Goal: Book appointment/travel/reservation

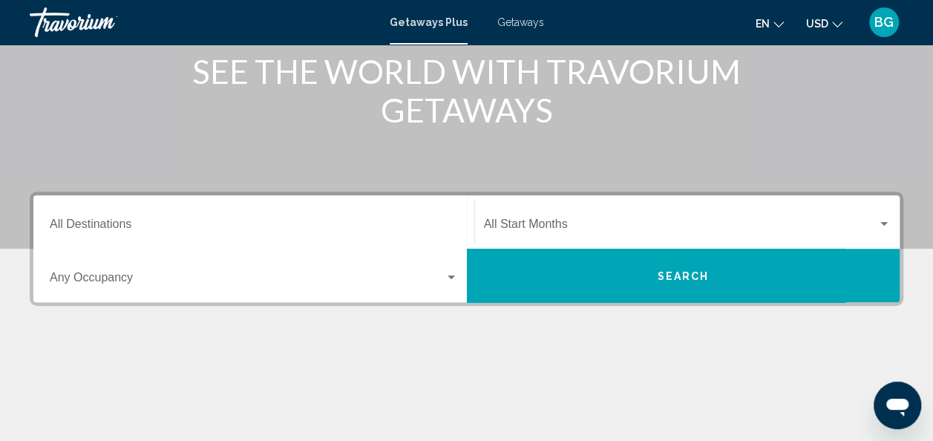
scroll to position [200, 0]
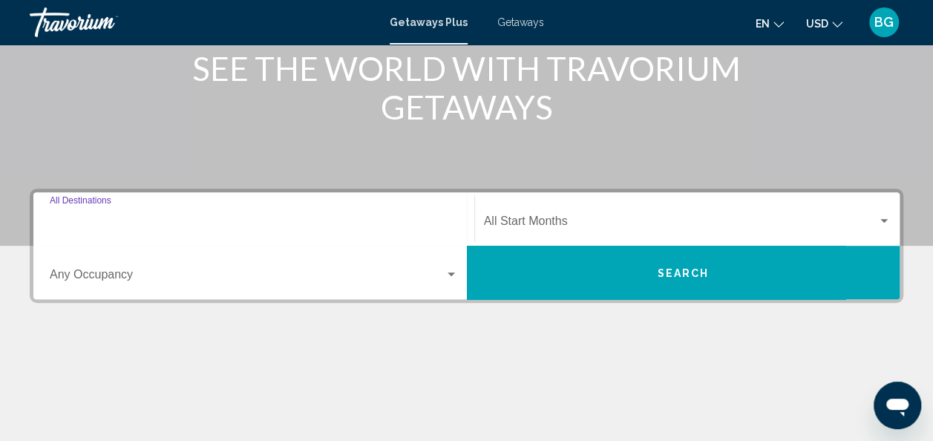
click at [345, 226] on input "Destination All Destinations" at bounding box center [254, 224] width 408 height 13
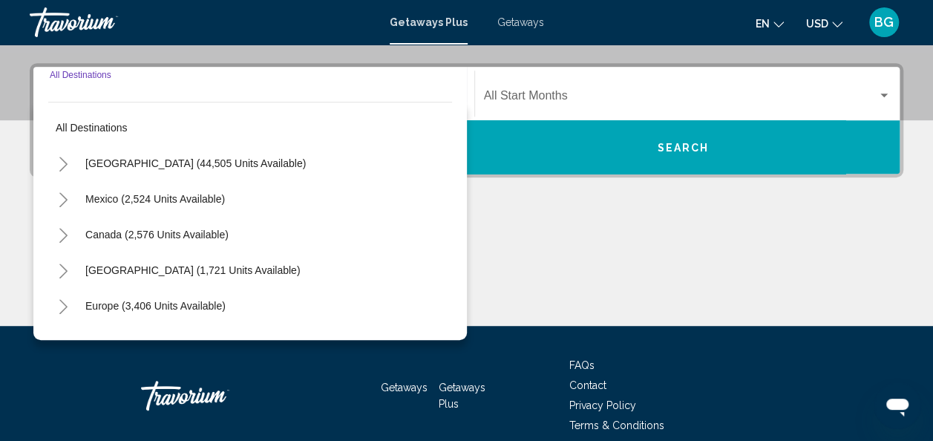
scroll to position [340, 0]
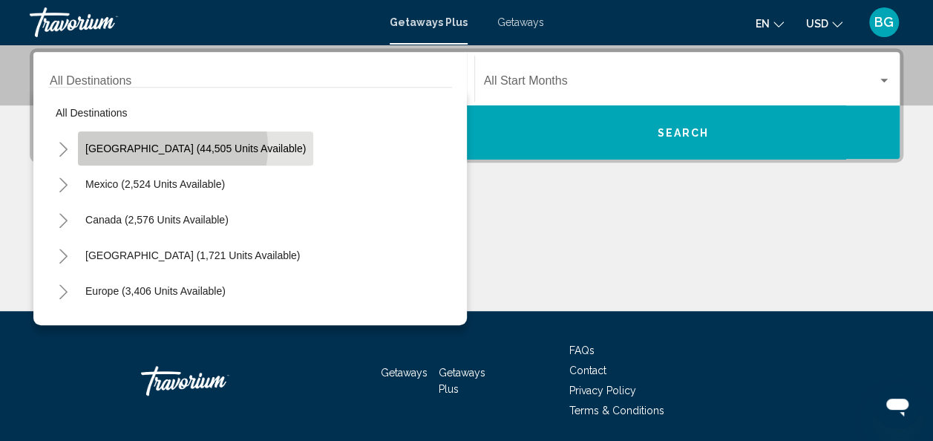
click at [168, 147] on span "[GEOGRAPHIC_DATA] (44,505 units available)" at bounding box center [195, 149] width 221 height 12
type input "**********"
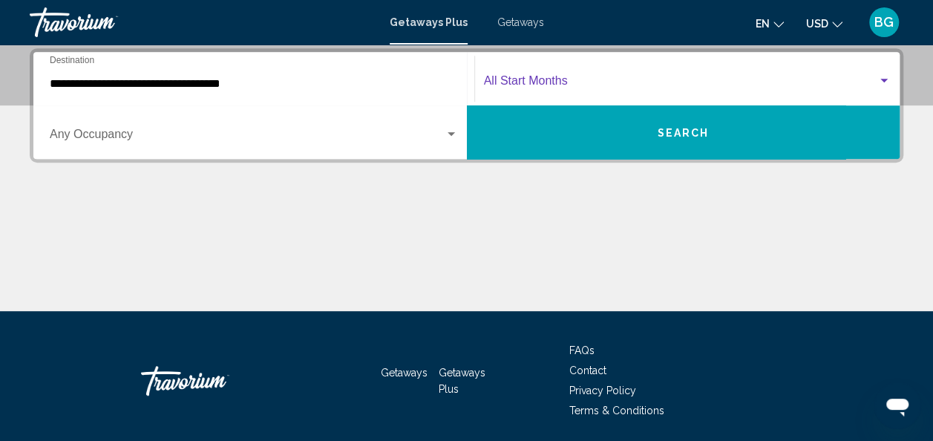
click at [542, 80] on span "Search widget" at bounding box center [681, 83] width 394 height 13
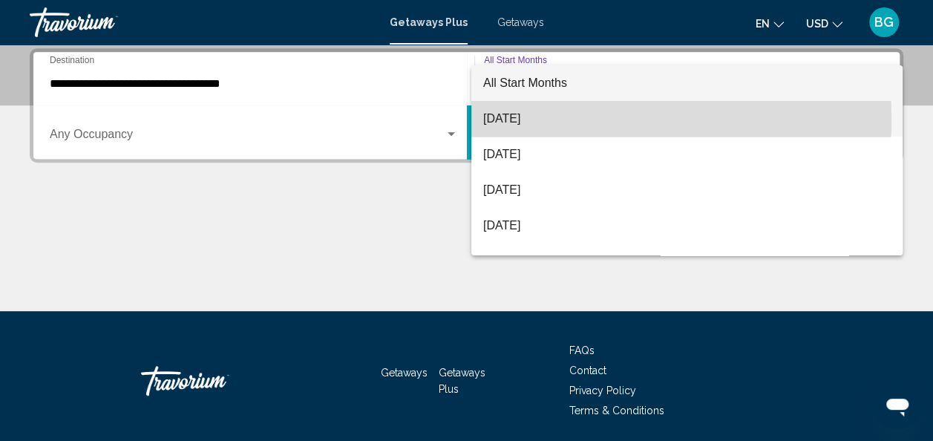
click at [527, 119] on span "[DATE]" at bounding box center [687, 119] width 408 height 36
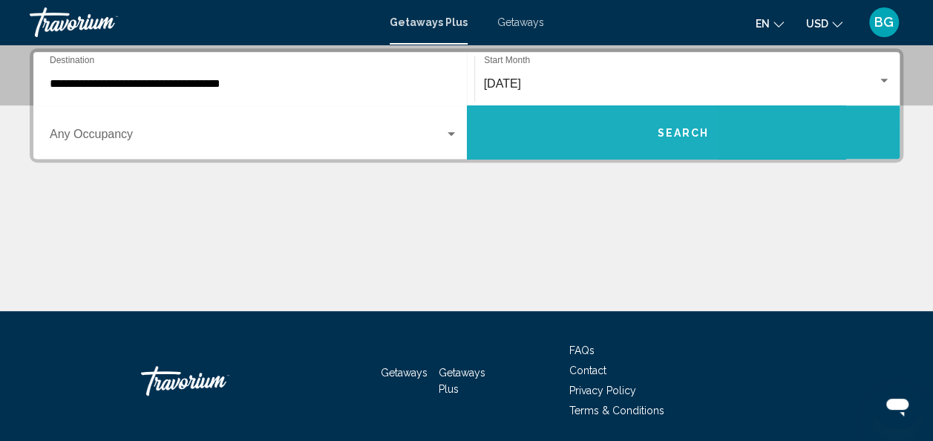
click at [527, 119] on button "Search" at bounding box center [684, 131] width 434 height 53
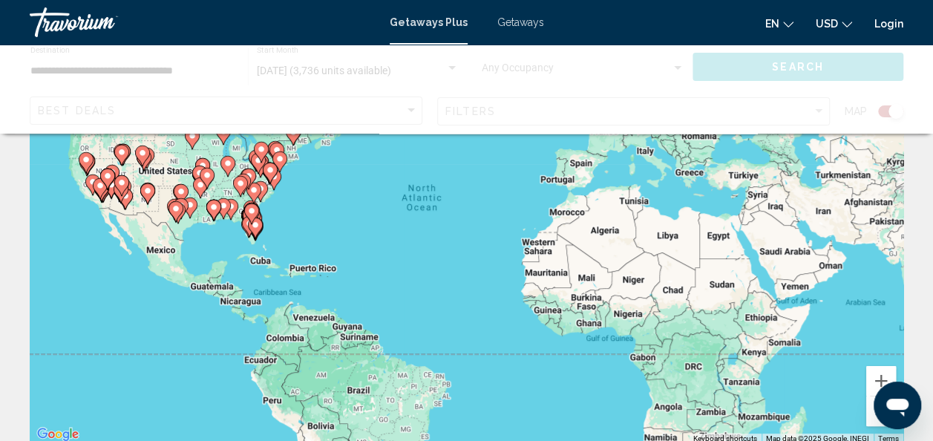
scroll to position [191, 0]
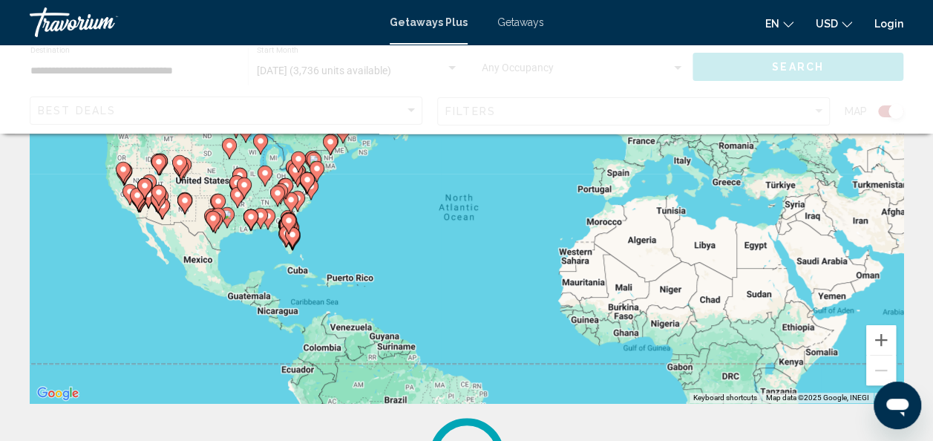
click at [320, 229] on div "To activate drag with keyboard, press Alt + Enter. Once in keyboard drag state,…" at bounding box center [467, 180] width 874 height 445
click at [313, 234] on div "To activate drag with keyboard, press Alt + Enter. Once in keyboard drag state,…" at bounding box center [467, 180] width 874 height 445
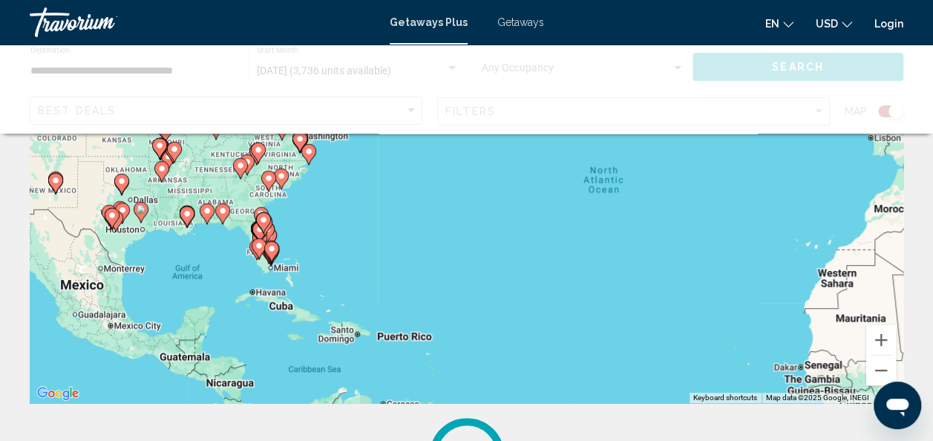
click at [272, 241] on gmp-advanced-marker "Main content" at bounding box center [271, 252] width 15 height 22
click at [275, 229] on div "To activate drag with keyboard, press Alt + Enter. Once in keyboard drag state,…" at bounding box center [467, 180] width 874 height 445
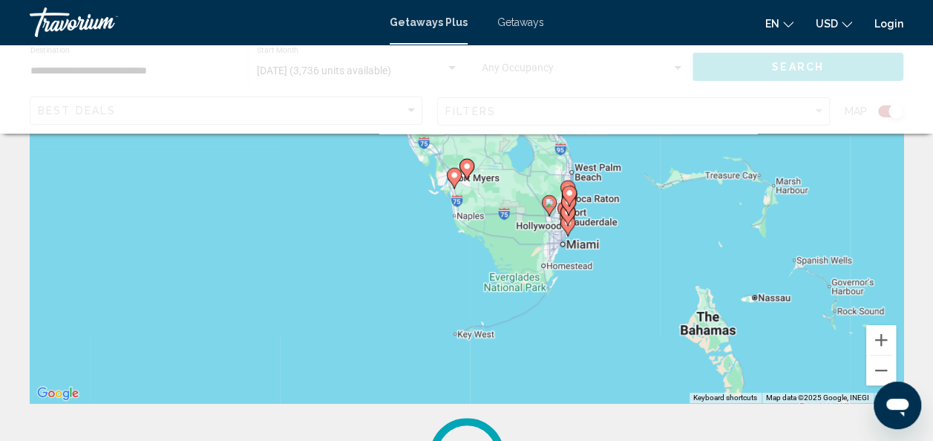
click at [455, 177] on image "Main content" at bounding box center [454, 175] width 9 height 9
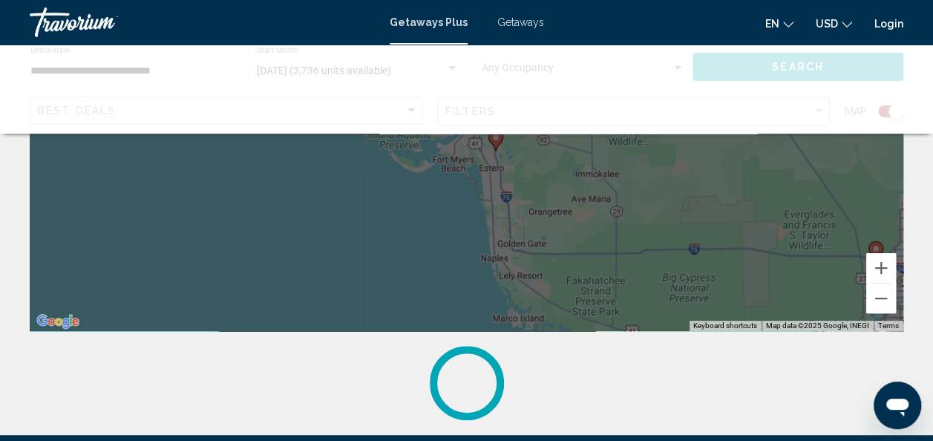
scroll to position [272, 0]
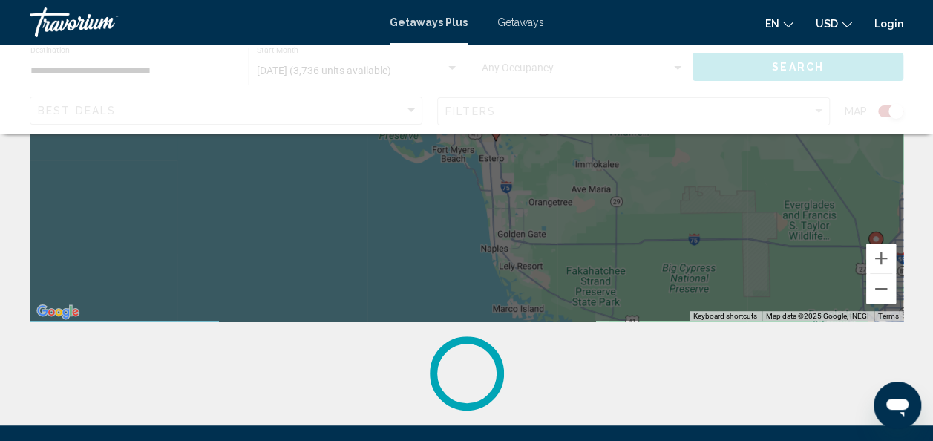
click at [675, 205] on div "To activate drag with keyboard, press Alt + Enter. Once in keyboard drag state,…" at bounding box center [467, 98] width 874 height 445
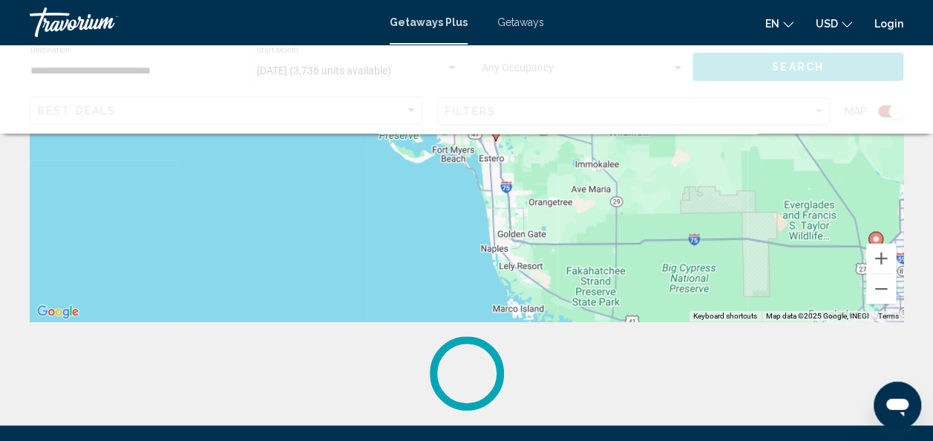
click at [680, 202] on div "To activate drag with keyboard, press Alt + Enter. Once in keyboard drag state,…" at bounding box center [467, 98] width 874 height 445
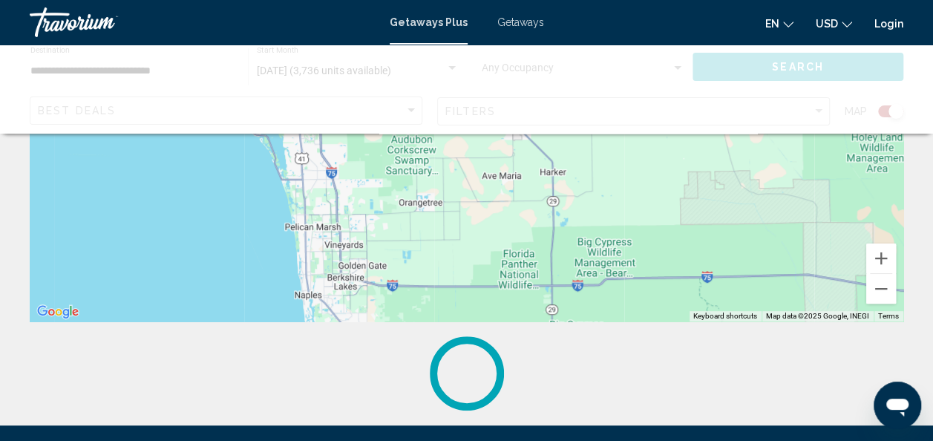
click at [704, 239] on div "To activate drag with keyboard, press Alt + Enter. Once in keyboard drag state,…" at bounding box center [467, 98] width 874 height 445
click at [699, 223] on div "To activate drag with keyboard, press Alt + Enter. Once in keyboard drag state,…" at bounding box center [467, 98] width 874 height 445
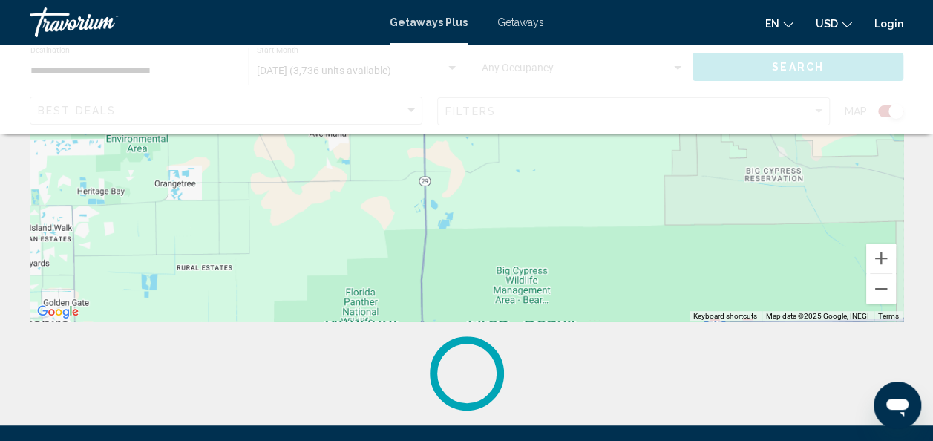
click at [701, 223] on div "To activate drag with keyboard, press Alt + Enter. Once in keyboard drag state,…" at bounding box center [467, 98] width 874 height 445
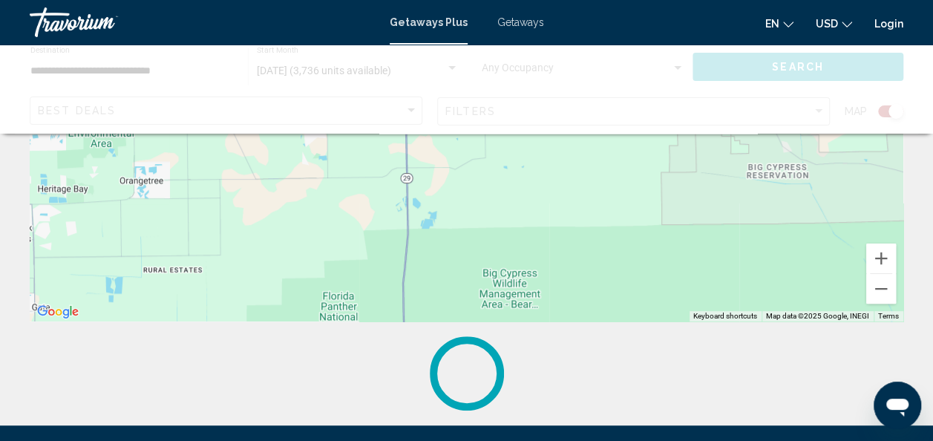
click at [698, 208] on div "To activate drag with keyboard, press Alt + Enter. Once in keyboard drag state,…" at bounding box center [467, 98] width 874 height 445
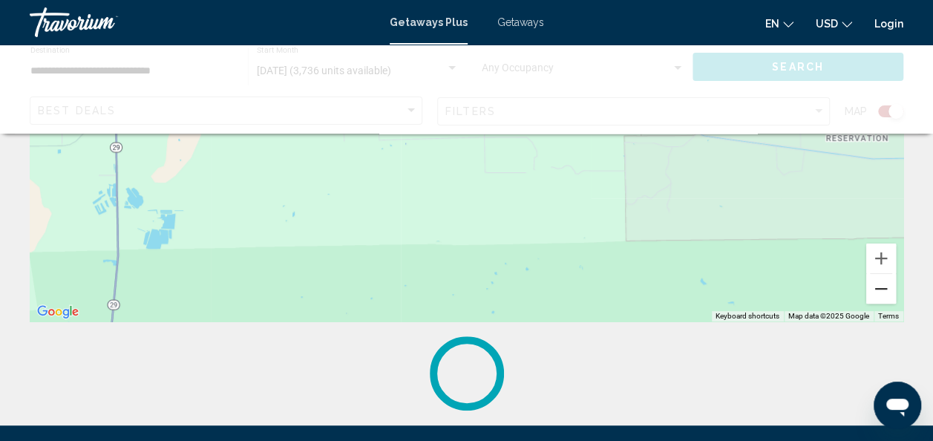
click at [886, 293] on button "Zoom out" at bounding box center [881, 289] width 30 height 30
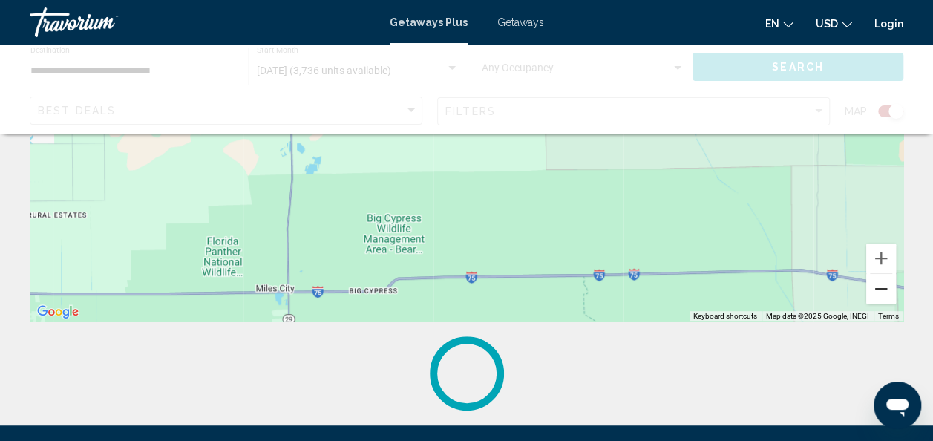
click at [882, 293] on button "Zoom out" at bounding box center [881, 289] width 30 height 30
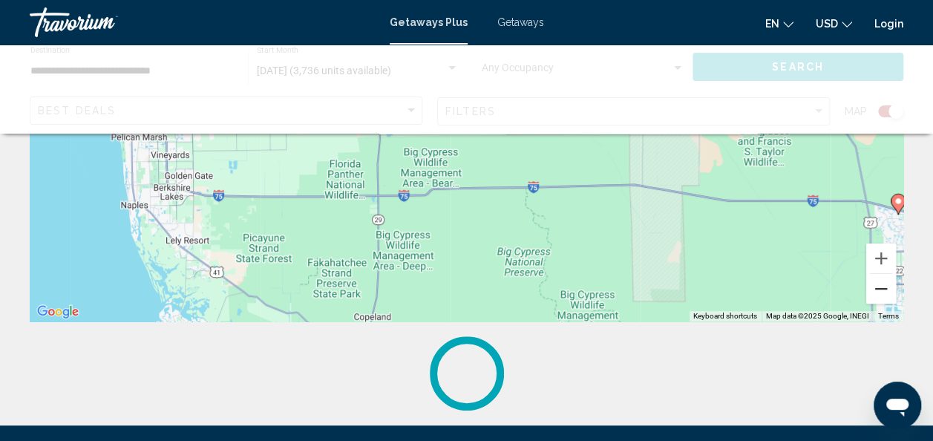
click at [878, 295] on button "Zoom out" at bounding box center [881, 289] width 30 height 30
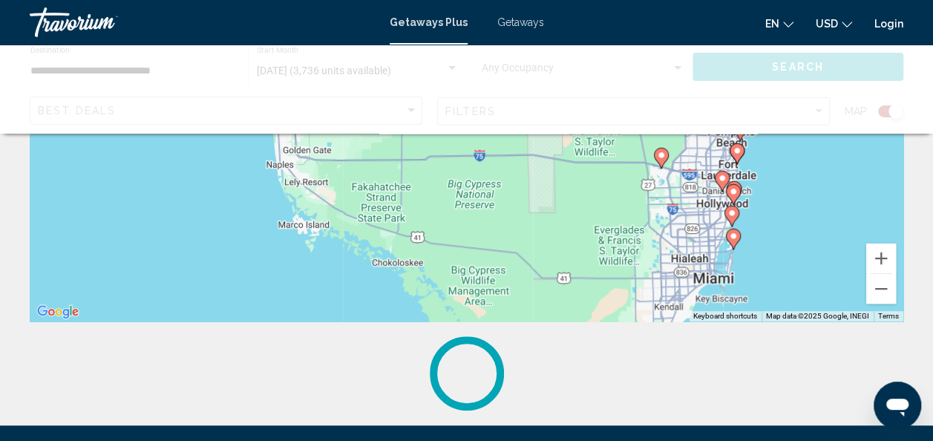
click at [769, 228] on div "To activate drag with keyboard, press Alt + Enter. Once in keyboard drag state,…" at bounding box center [467, 98] width 874 height 445
click at [776, 217] on div "To activate drag with keyboard, press Alt + Enter. Once in keyboard drag state,…" at bounding box center [467, 98] width 874 height 445
click at [775, 213] on div "To activate drag with keyboard, press Alt + Enter. Once in keyboard drag state,…" at bounding box center [467, 98] width 874 height 445
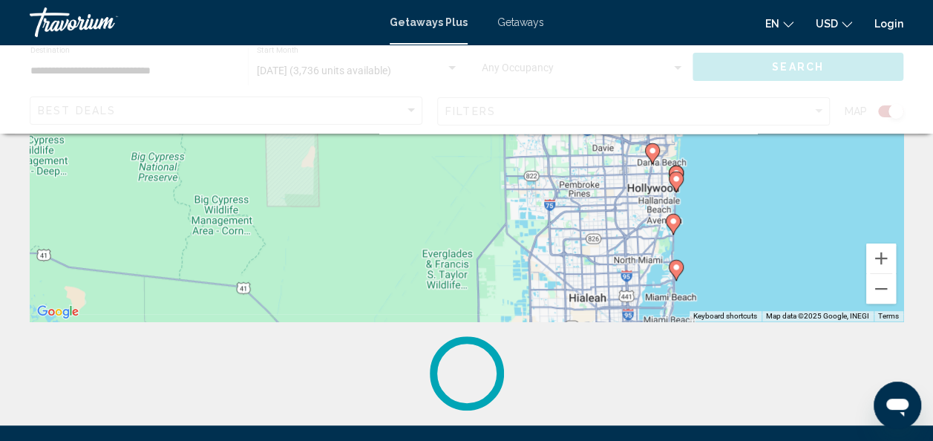
click at [728, 229] on div "To activate drag with keyboard, press Alt + Enter. Once in keyboard drag state,…" at bounding box center [467, 98] width 874 height 445
click at [745, 215] on div "To activate drag with keyboard, press Alt + Enter. Once in keyboard drag state,…" at bounding box center [467, 98] width 874 height 445
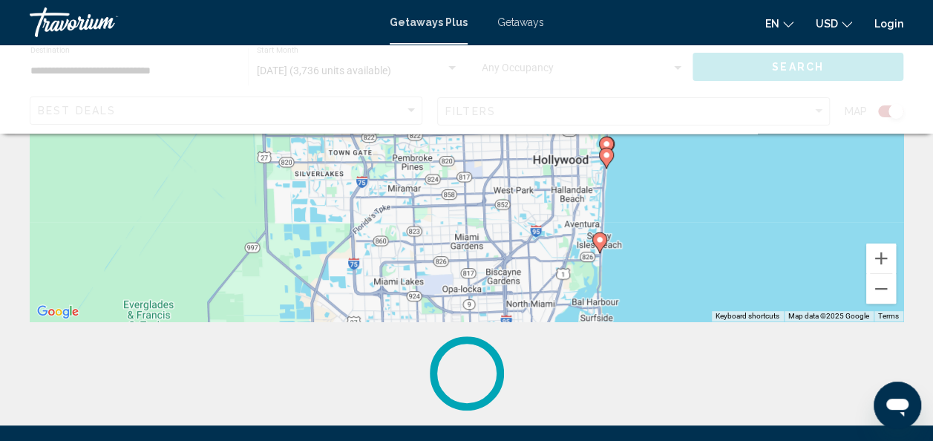
click at [599, 238] on div "To activate drag with keyboard, press Alt + Enter. Once in keyboard drag state,…" at bounding box center [467, 98] width 874 height 445
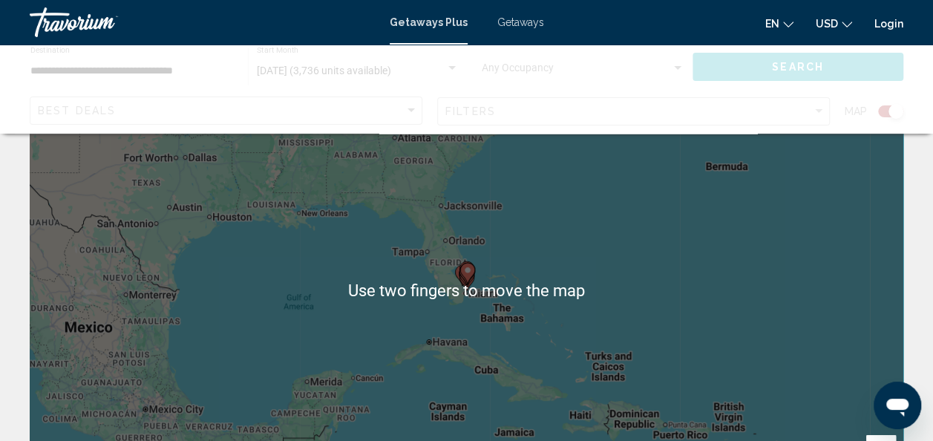
scroll to position [78, 0]
click at [466, 280] on icon "Main content" at bounding box center [466, 276] width 13 height 19
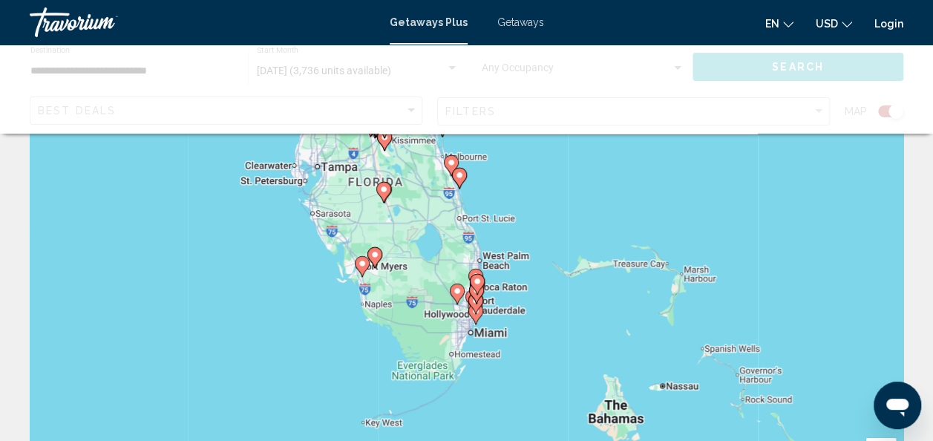
click at [478, 321] on gmp-advanced-marker "Main content" at bounding box center [475, 314] width 15 height 22
type input "**********"
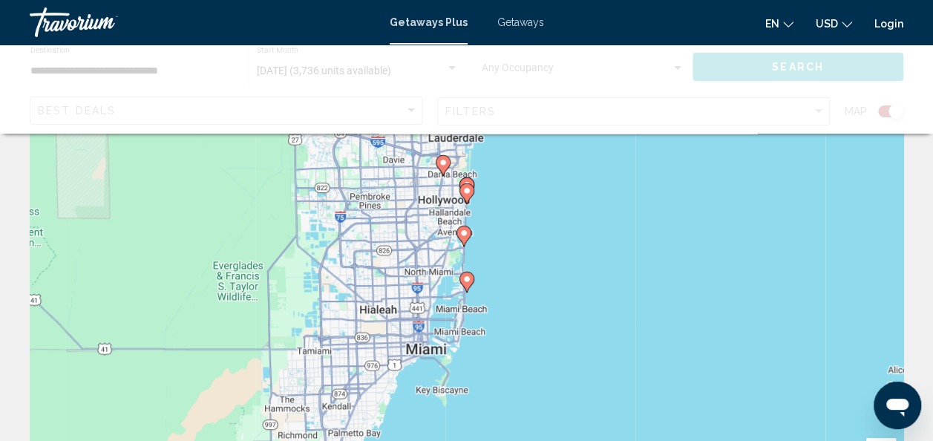
click at [468, 241] on gmp-advanced-marker "Main content" at bounding box center [464, 236] width 15 height 22
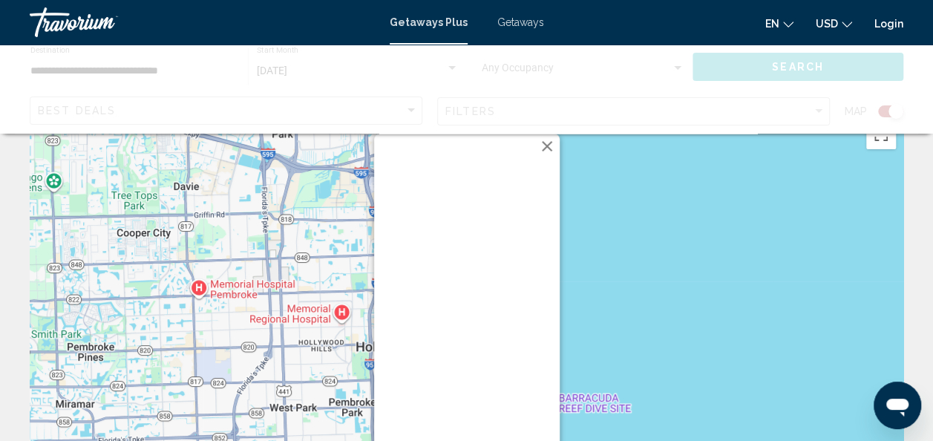
scroll to position [33, 0]
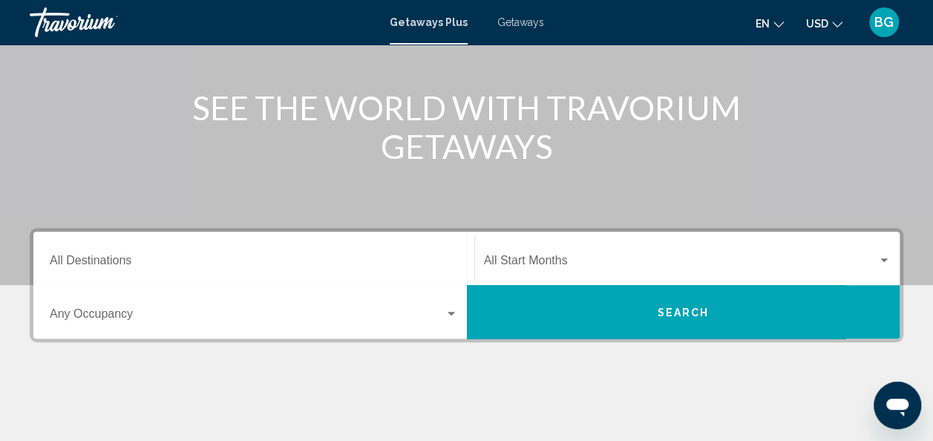
click at [153, 248] on div "Destination All Destinations" at bounding box center [254, 258] width 408 height 47
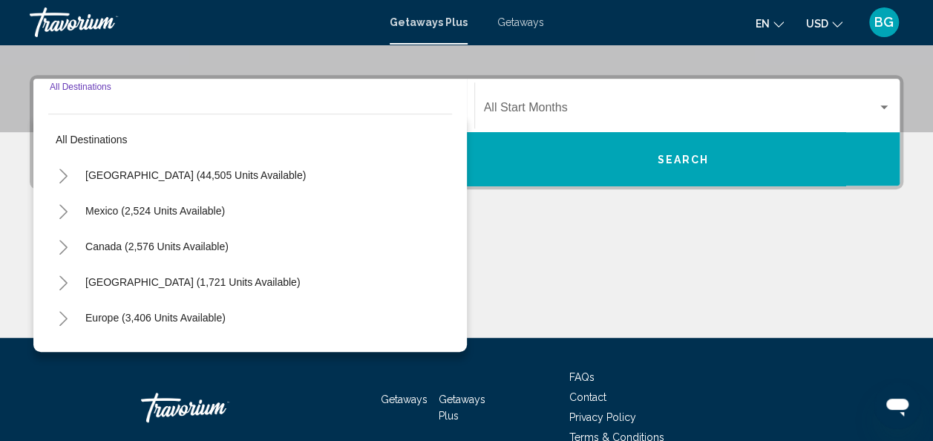
scroll to position [340, 0]
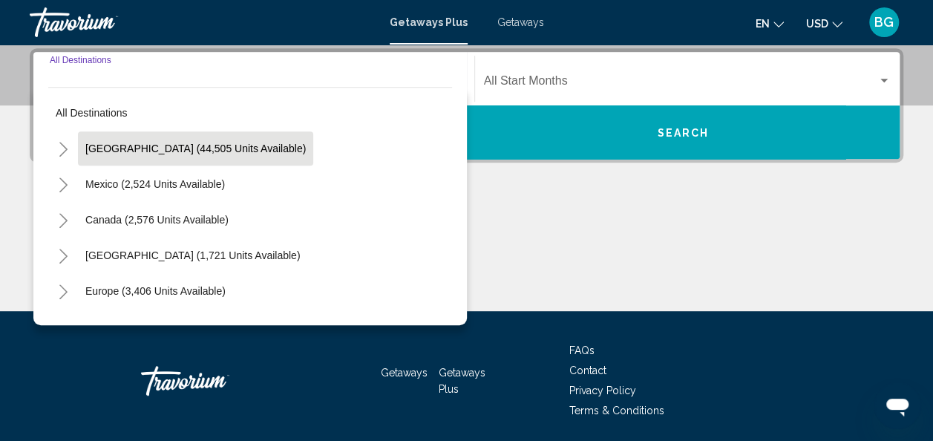
click at [102, 143] on span "[GEOGRAPHIC_DATA] (44,505 units available)" at bounding box center [195, 149] width 221 height 12
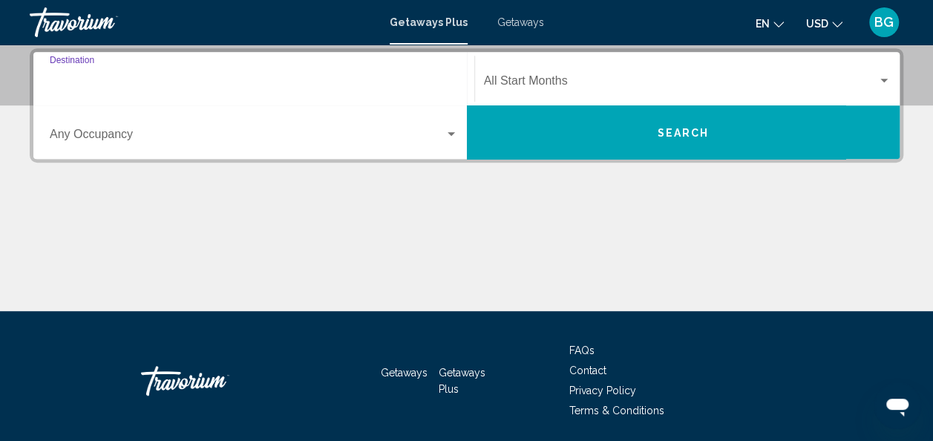
type input "**********"
click at [638, 86] on span "Search widget" at bounding box center [681, 83] width 394 height 13
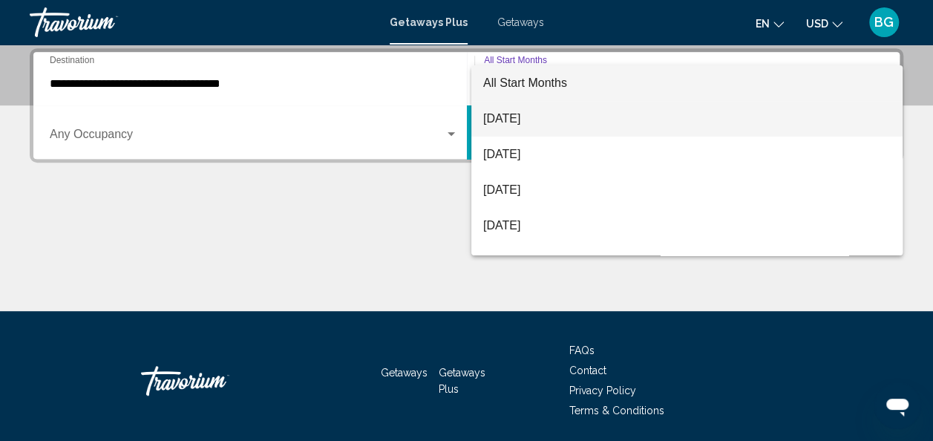
click at [624, 120] on span "[DATE]" at bounding box center [687, 119] width 408 height 36
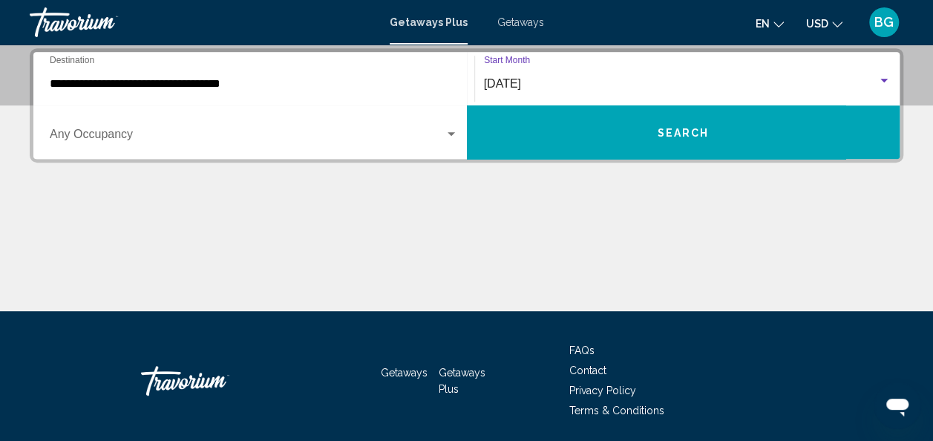
click at [626, 123] on button "Search" at bounding box center [684, 131] width 434 height 53
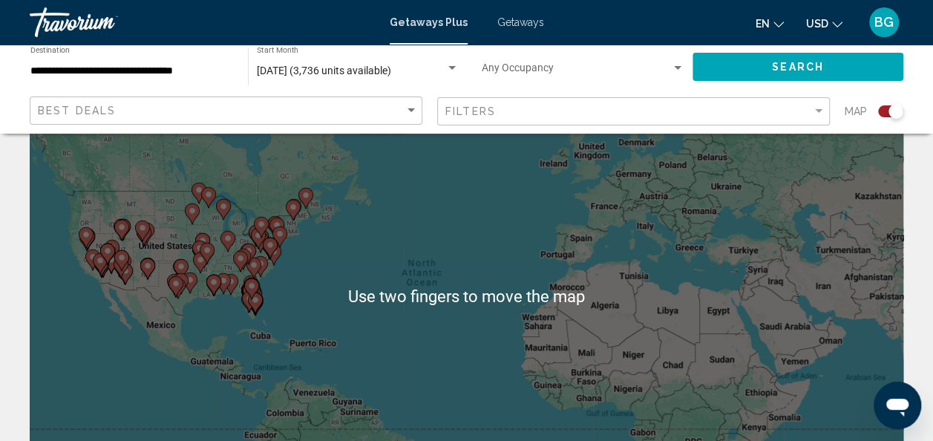
scroll to position [81, 0]
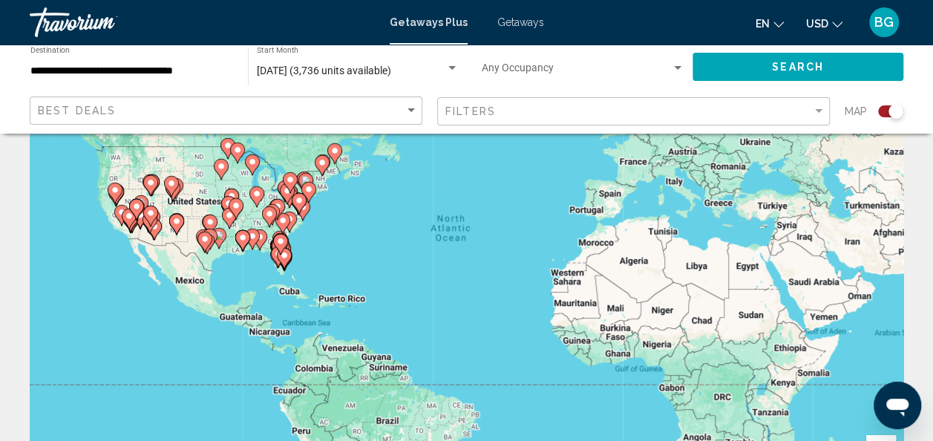
click at [288, 261] on icon "Main content" at bounding box center [284, 258] width 15 height 21
click at [286, 257] on icon "Main content" at bounding box center [278, 256] width 15 height 21
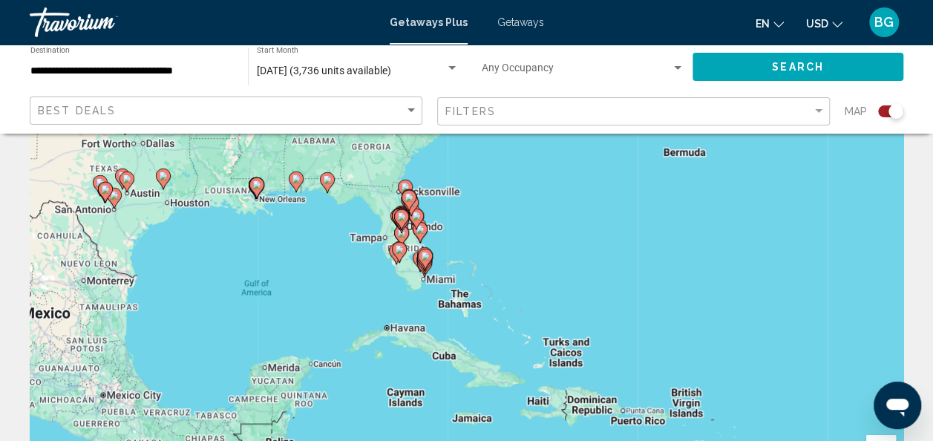
click at [432, 261] on gmp-advanced-marker "Main content" at bounding box center [425, 259] width 15 height 22
click at [450, 252] on div "To activate drag with keyboard, press Alt + Enter. Once in keyboard drag state,…" at bounding box center [467, 290] width 874 height 445
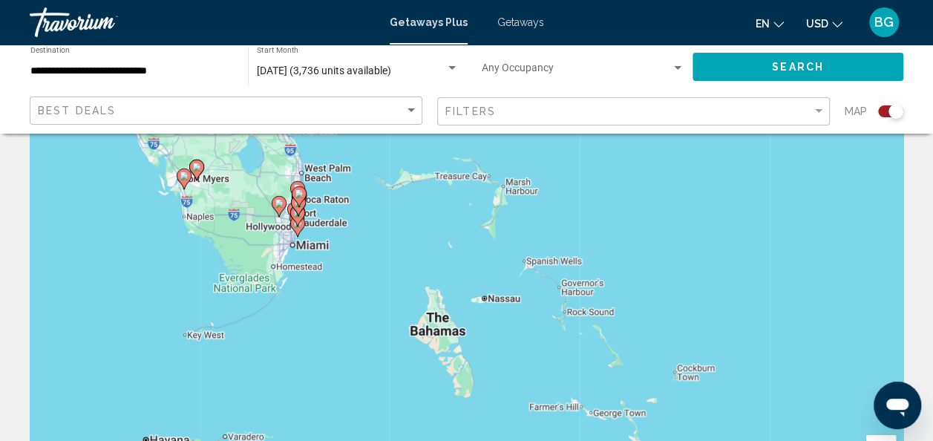
click at [305, 199] on gmp-advanced-marker "Main content" at bounding box center [299, 197] width 15 height 22
type input "**********"
click at [321, 202] on div "To activate drag with keyboard, press Alt + Enter. Once in keyboard drag state,…" at bounding box center [467, 290] width 874 height 445
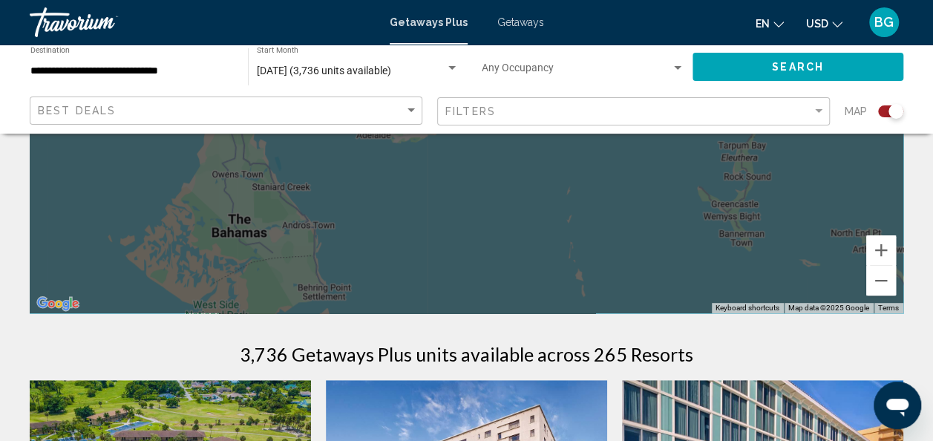
scroll to position [310, 0]
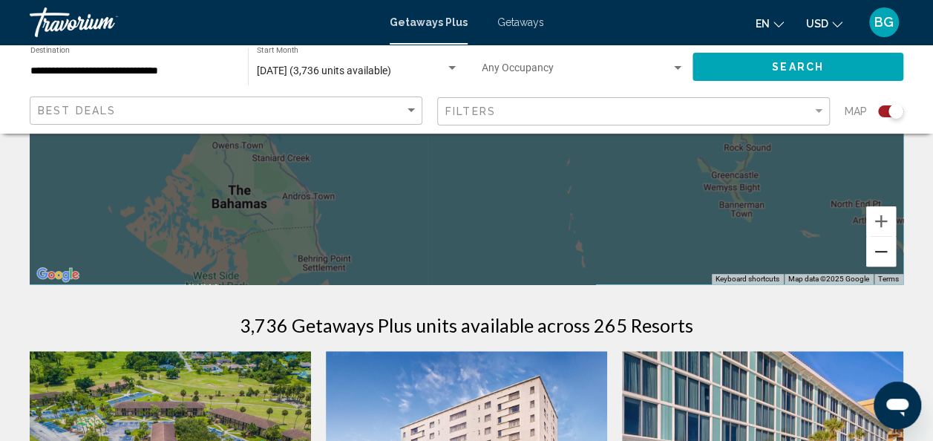
click at [881, 264] on button "Zoom out" at bounding box center [881, 252] width 30 height 30
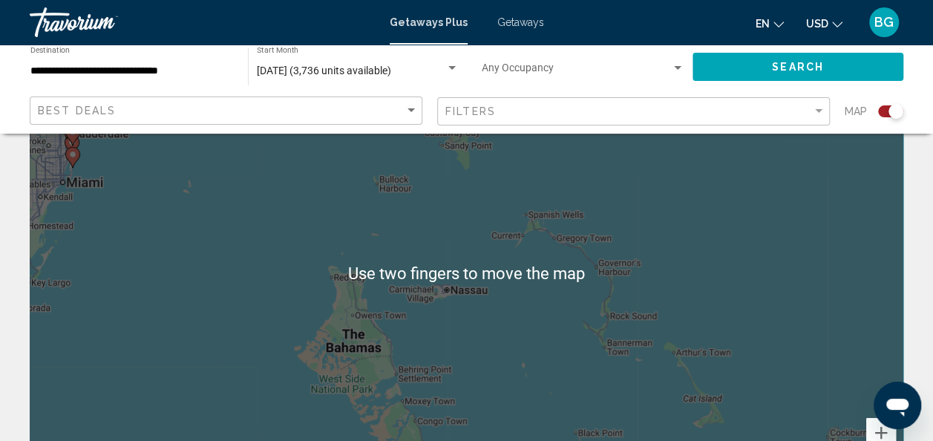
scroll to position [92, 0]
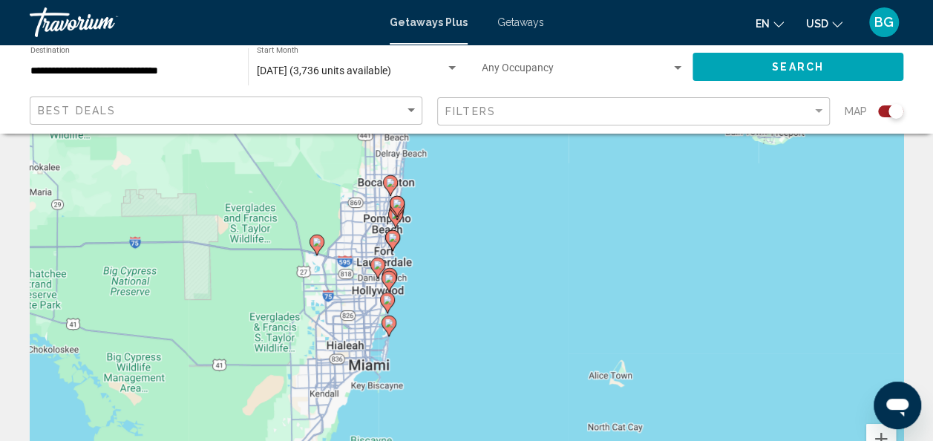
click at [456, 276] on div "To activate drag with keyboard, press Alt + Enter. Once in keyboard drag state,…" at bounding box center [467, 278] width 874 height 445
click at [462, 278] on div "To activate drag with keyboard, press Alt + Enter. Once in keyboard drag state,…" at bounding box center [467, 278] width 874 height 445
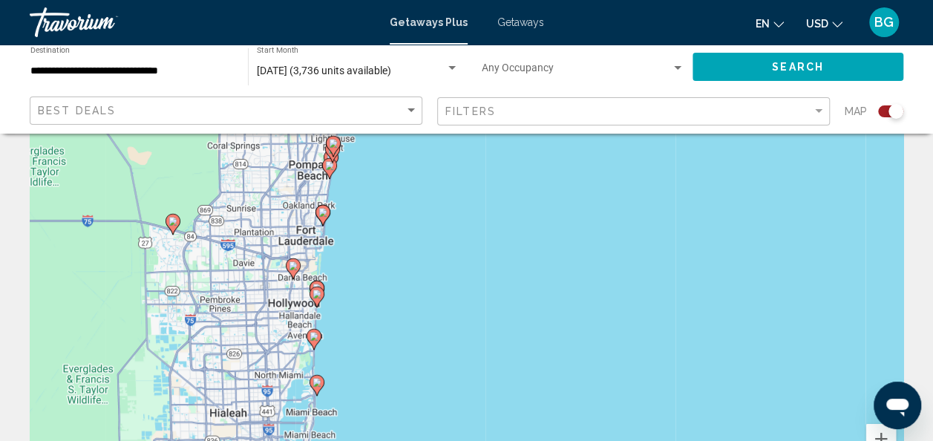
click at [317, 342] on icon "Main content" at bounding box center [313, 339] width 13 height 19
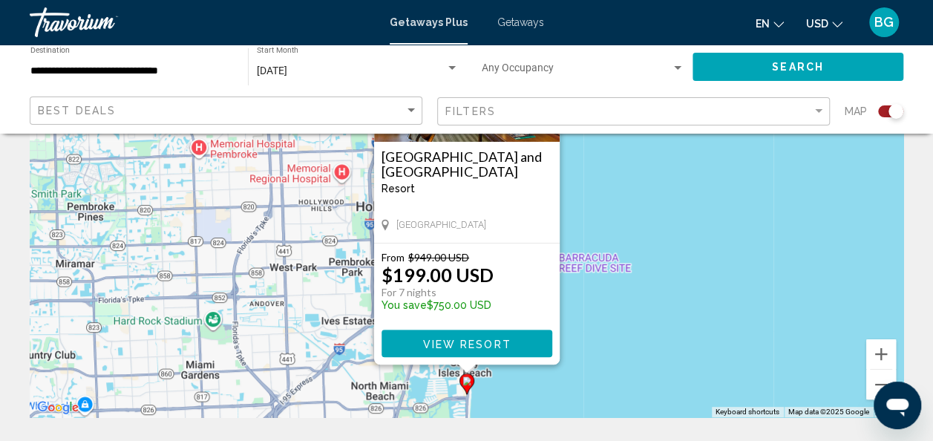
scroll to position [177, 0]
click at [599, 198] on div "To navigate, press the arrow keys. To activate drag with keyboard, press Alt + …" at bounding box center [467, 193] width 874 height 445
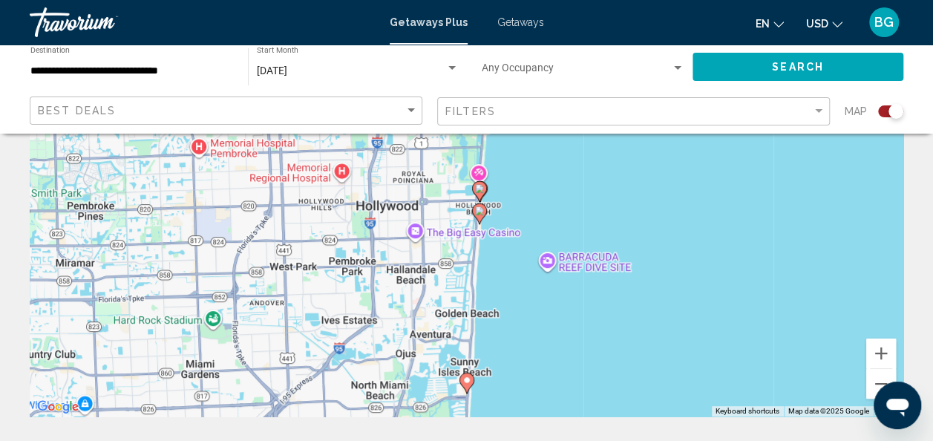
click at [477, 216] on div "To activate drag with keyboard, press Alt + Enter. Once in keyboard drag state,…" at bounding box center [467, 193] width 874 height 445
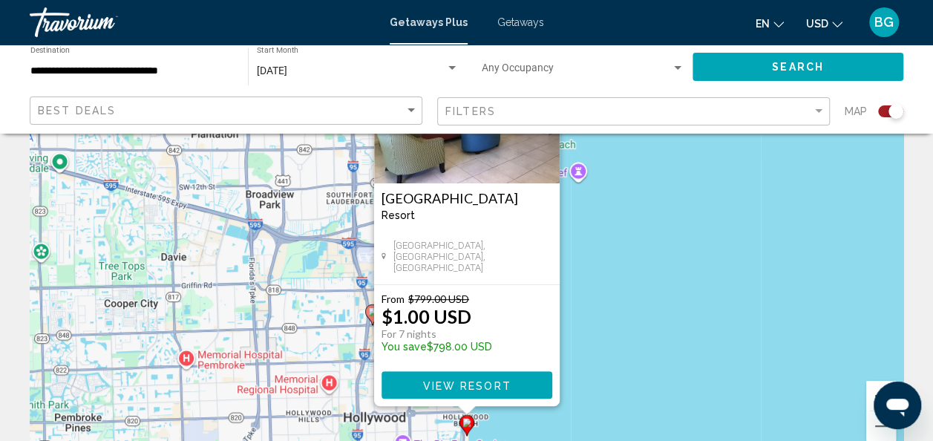
scroll to position [136, 0]
click at [595, 253] on div "To activate drag with keyboard, press Alt + Enter. Once in keyboard drag state,…" at bounding box center [467, 235] width 874 height 445
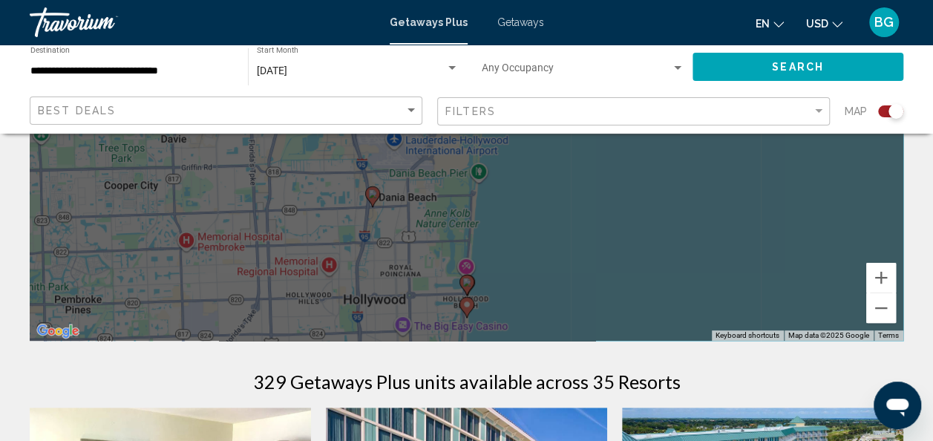
click at [466, 281] on div "To activate drag with keyboard, press Alt + Enter. Once in keyboard drag state,…" at bounding box center [467, 117] width 874 height 445
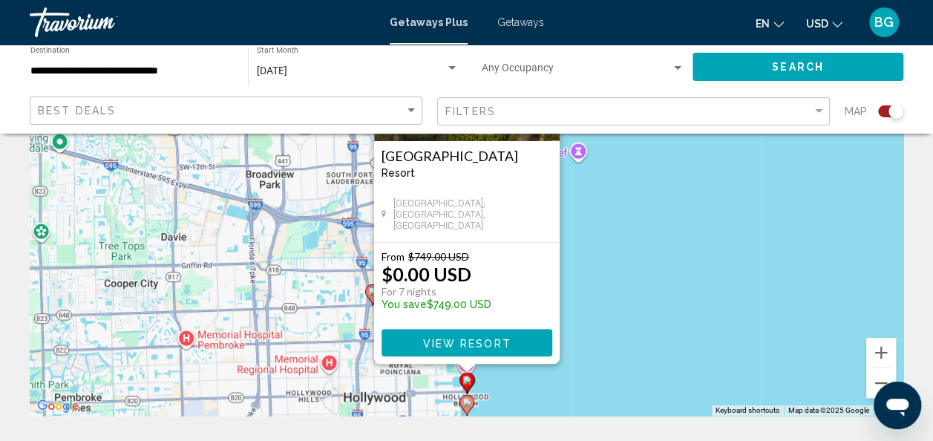
scroll to position [178, 0]
click at [618, 326] on div "To activate drag with keyboard, press Alt + Enter. Once in keyboard drag state,…" at bounding box center [467, 192] width 874 height 445
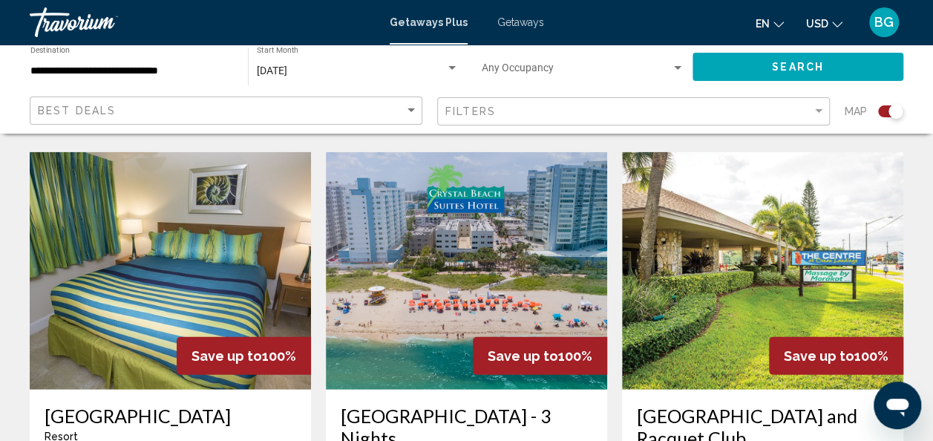
scroll to position [1614, 0]
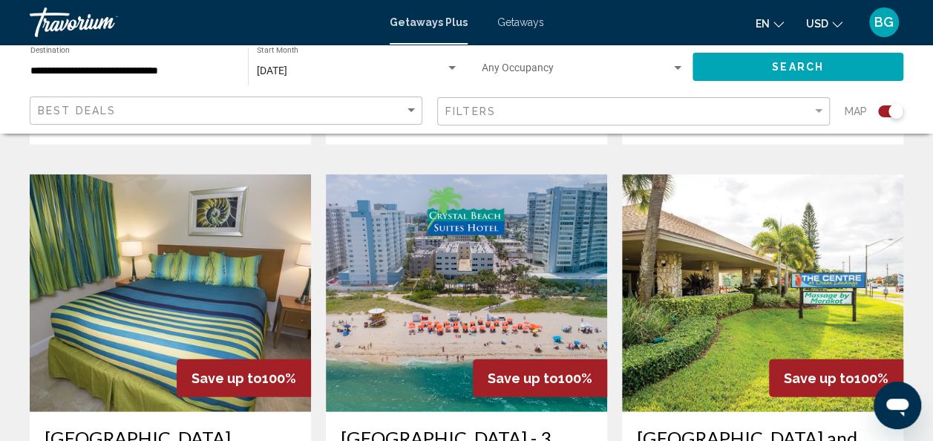
click at [526, 251] on img "Main content" at bounding box center [466, 293] width 281 height 238
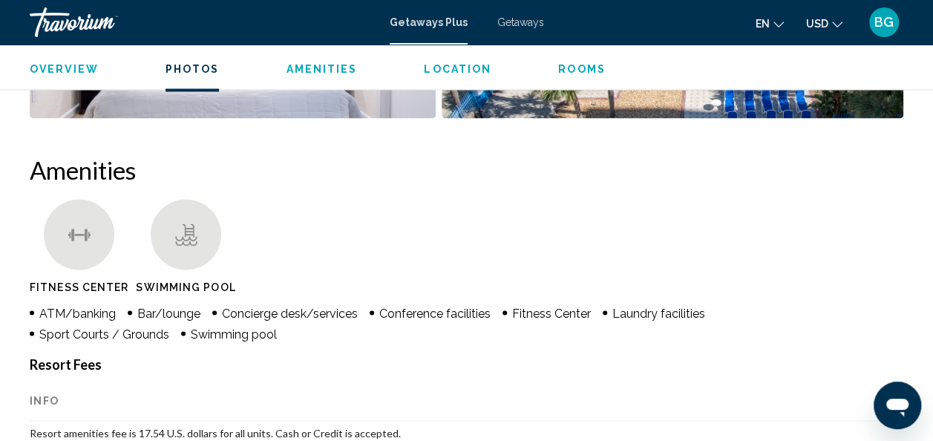
scroll to position [1311, 0]
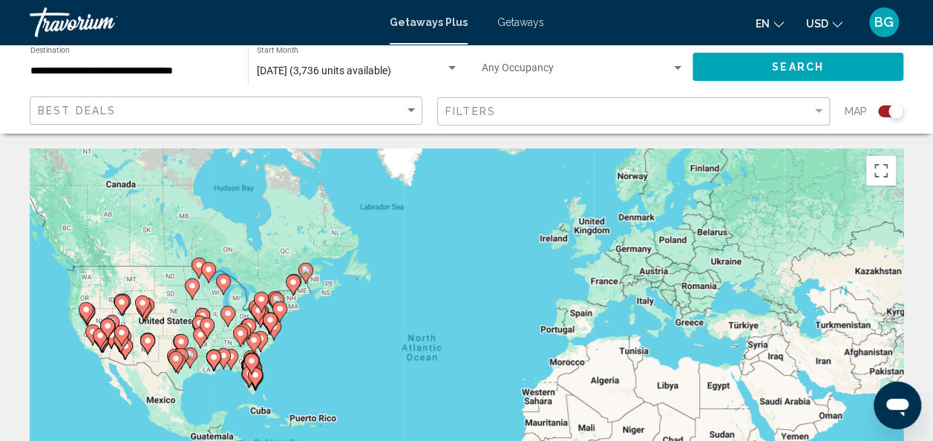
click at [258, 388] on gmp-advanced-marker "Main content" at bounding box center [255, 378] width 15 height 22
click at [260, 371] on image "Main content" at bounding box center [255, 374] width 9 height 9
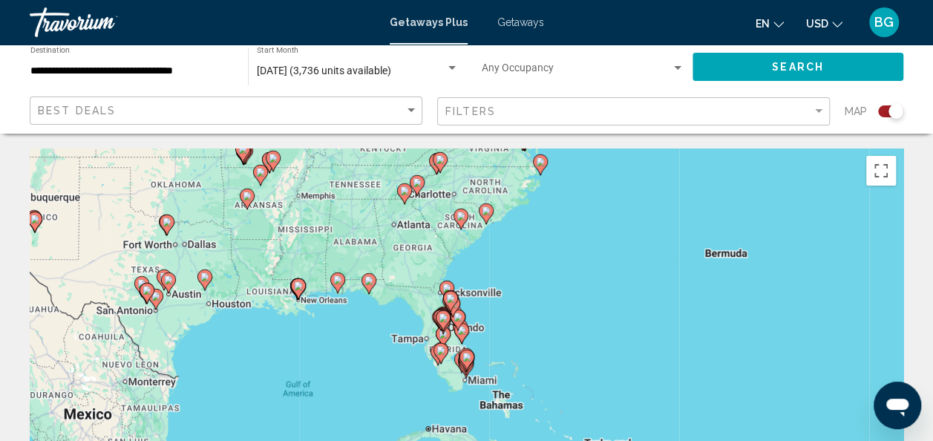
click at [456, 310] on gmp-advanced-marker "Main content" at bounding box center [450, 301] width 15 height 22
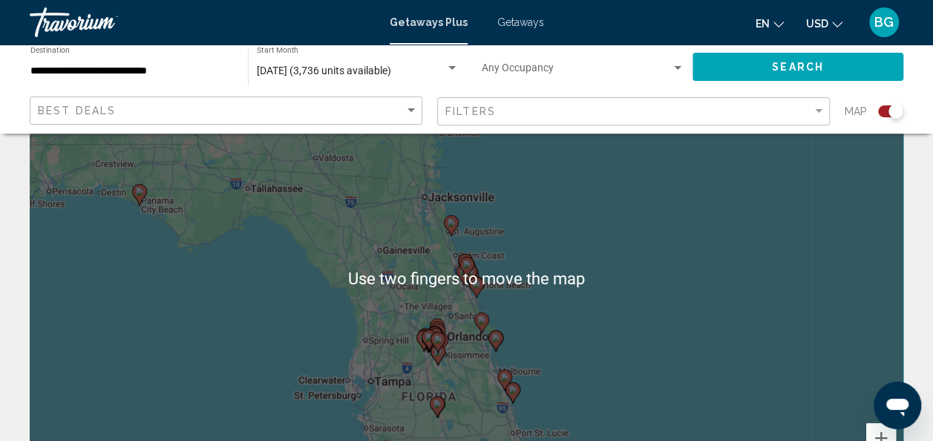
scroll to position [117, 0]
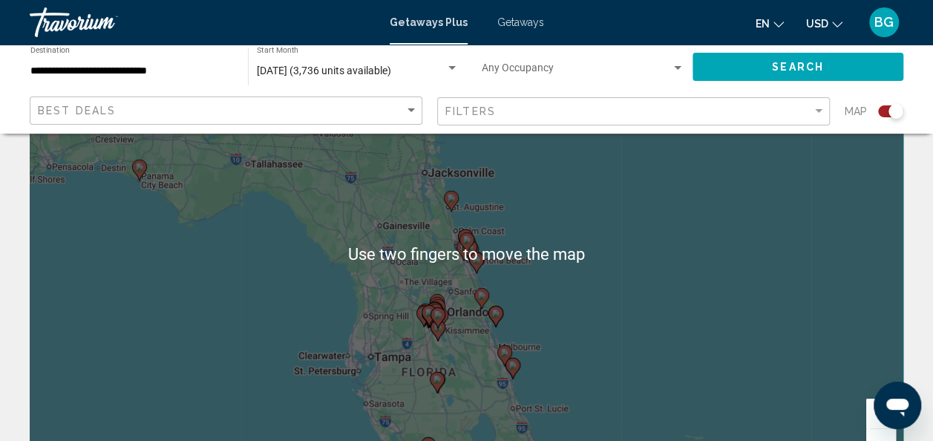
click at [600, 301] on div "To navigate, press the arrow keys. To activate drag with keyboard, press Alt + …" at bounding box center [467, 253] width 874 height 445
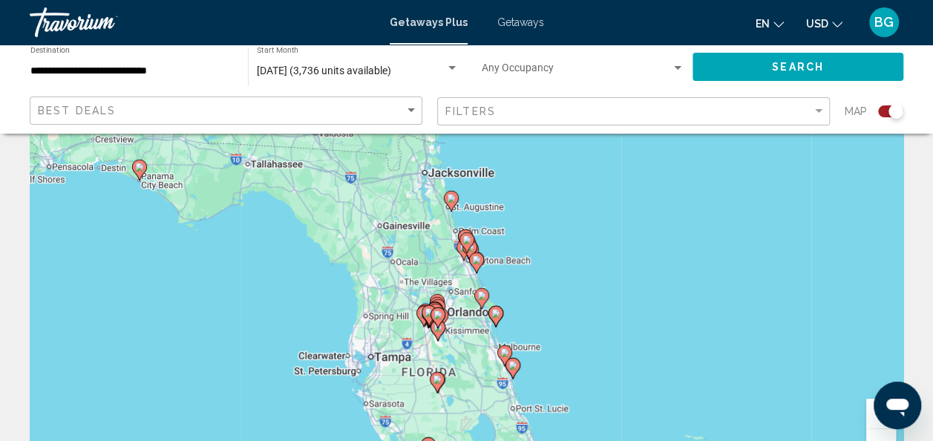
click at [477, 270] on icon "Main content" at bounding box center [475, 262] width 13 height 19
type input "**********"
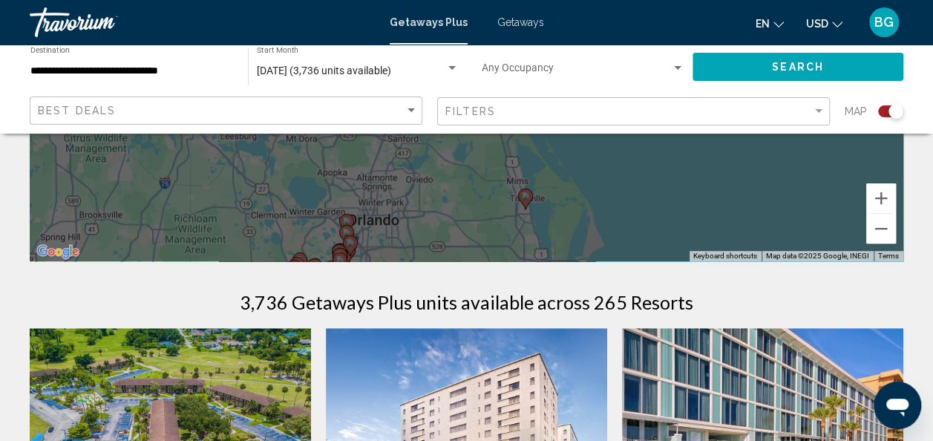
scroll to position [286, 0]
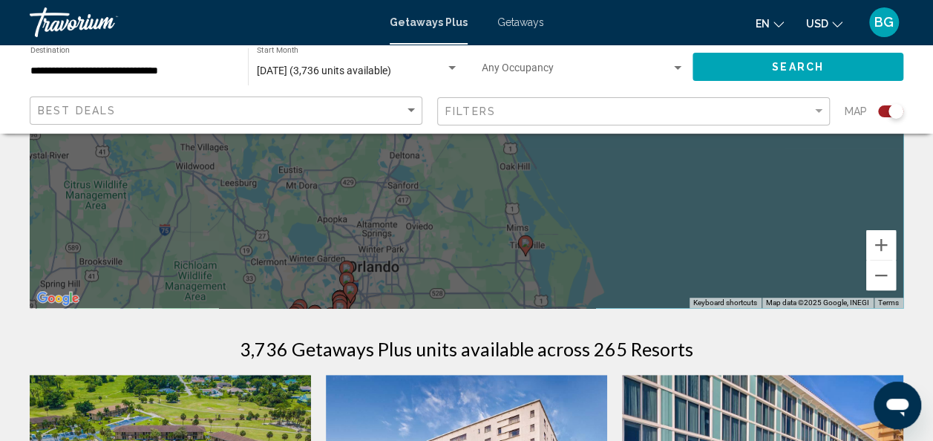
click at [365, 271] on div "To activate drag with keyboard, press Alt + Enter. Once in keyboard drag state,…" at bounding box center [467, 85] width 874 height 445
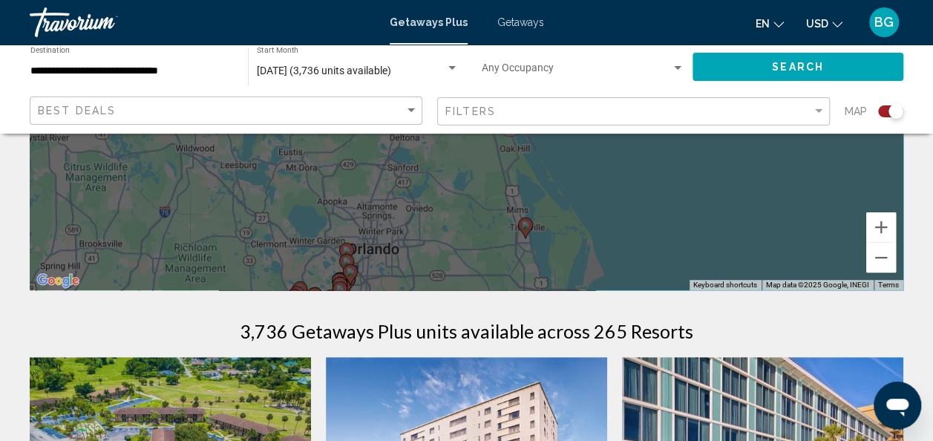
scroll to position [237, 0]
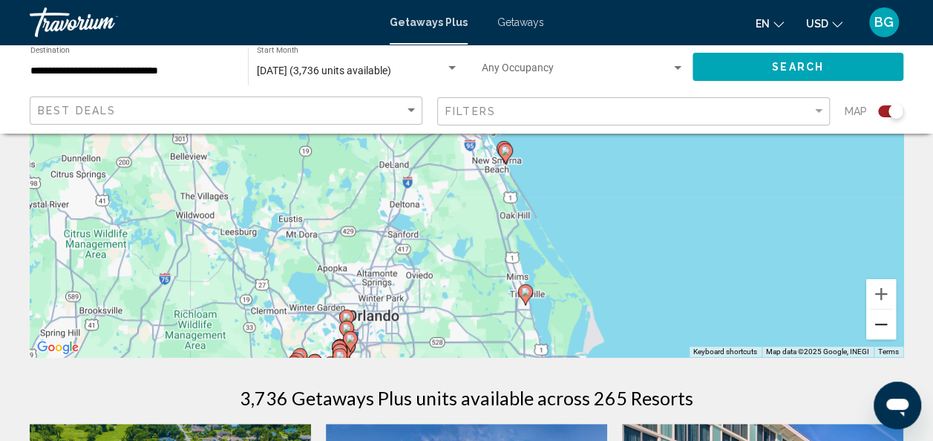
click at [880, 328] on button "Zoom out" at bounding box center [881, 325] width 30 height 30
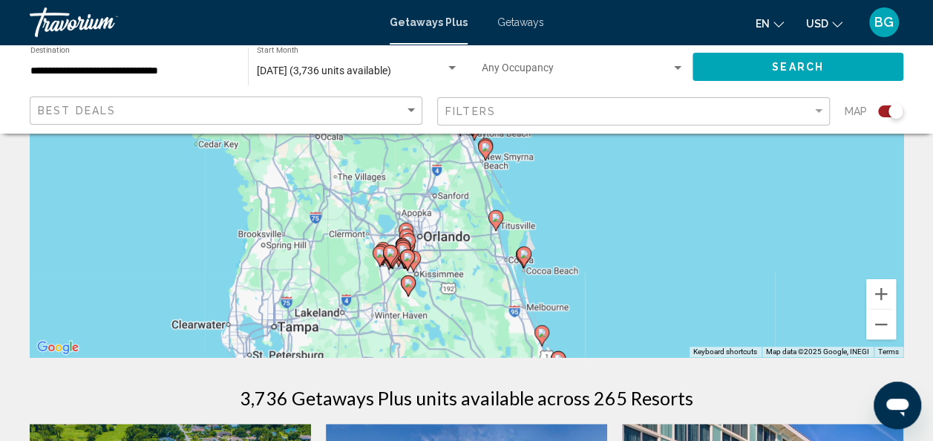
click at [523, 253] on div "To activate drag with keyboard, press Alt + Enter. Once in keyboard drag state,…" at bounding box center [467, 134] width 874 height 445
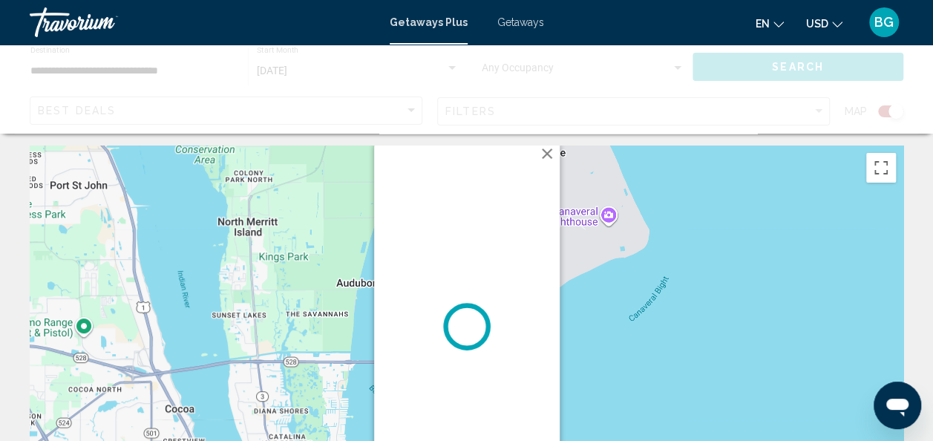
scroll to position [0, 0]
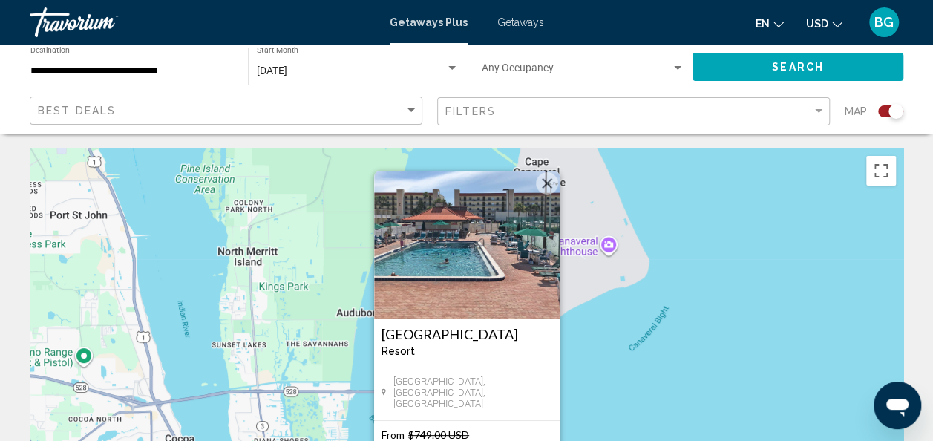
click at [536, 184] on button "Close" at bounding box center [547, 183] width 22 height 22
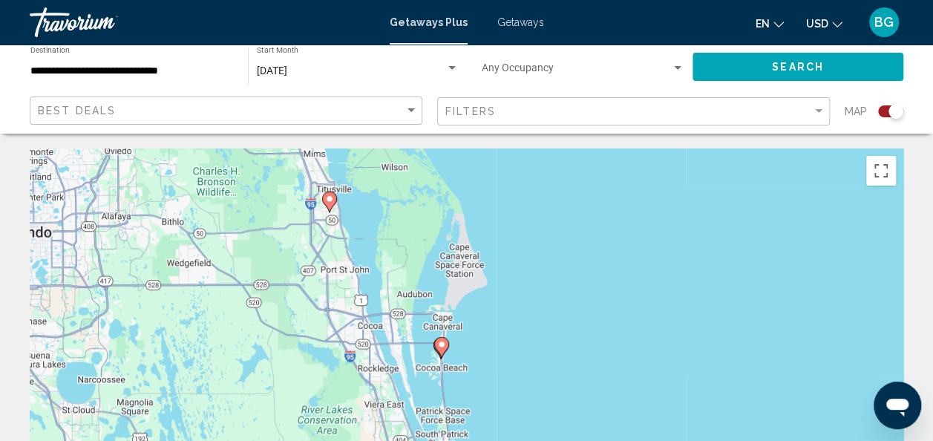
click at [322, 203] on div "To navigate, press the arrow keys. To activate drag with keyboard, press Alt + …" at bounding box center [467, 370] width 874 height 445
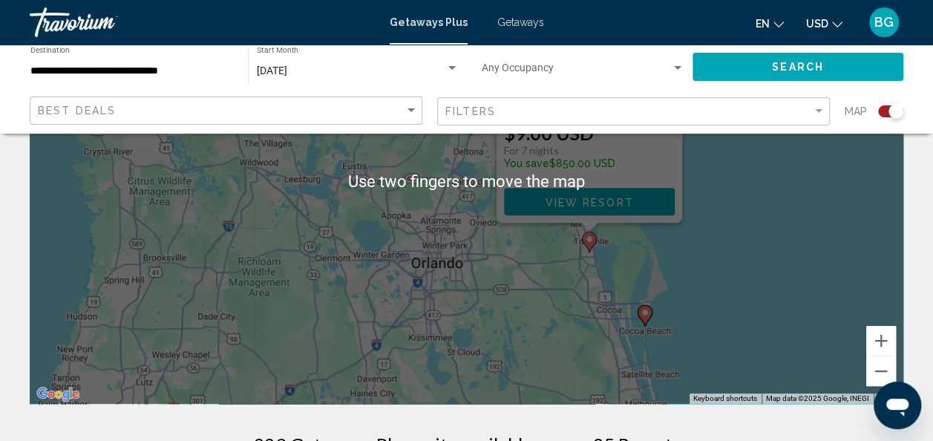
scroll to position [193, 0]
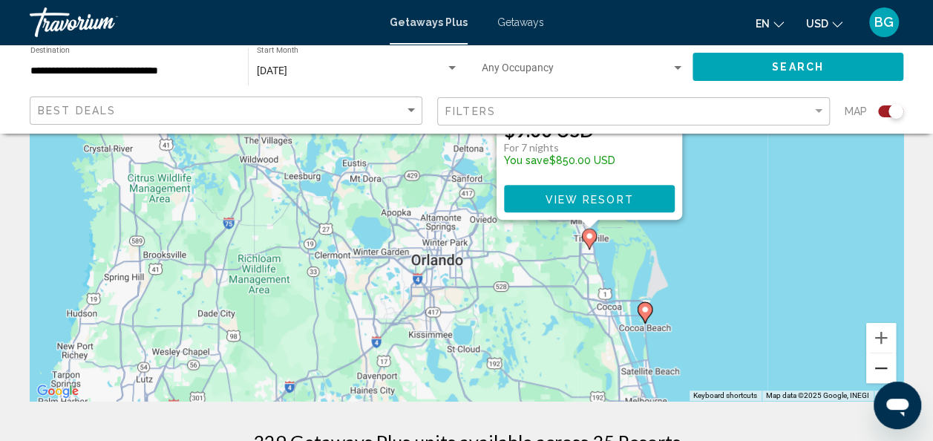
click at [879, 359] on button "Zoom out" at bounding box center [881, 368] width 30 height 30
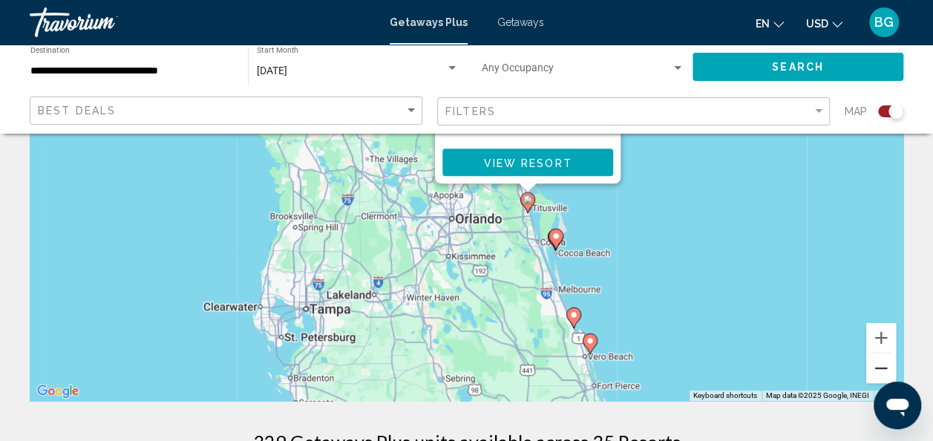
click at [878, 373] on button "Zoom out" at bounding box center [881, 368] width 30 height 30
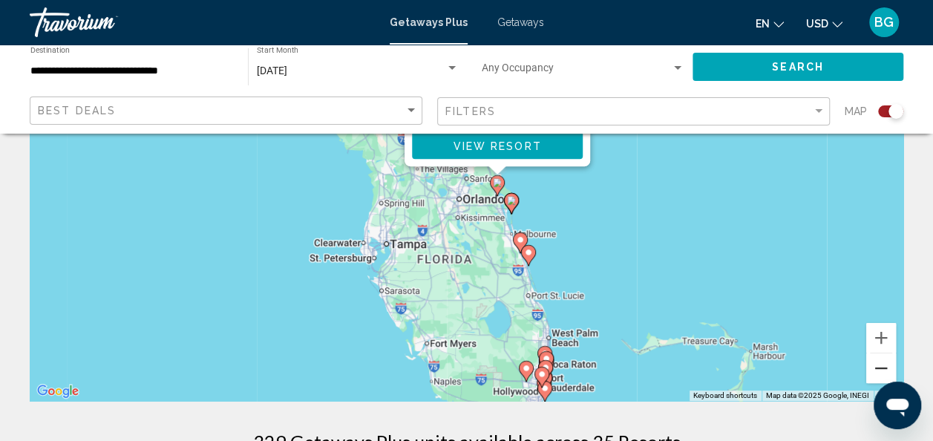
click at [884, 374] on button "Zoom out" at bounding box center [881, 368] width 30 height 30
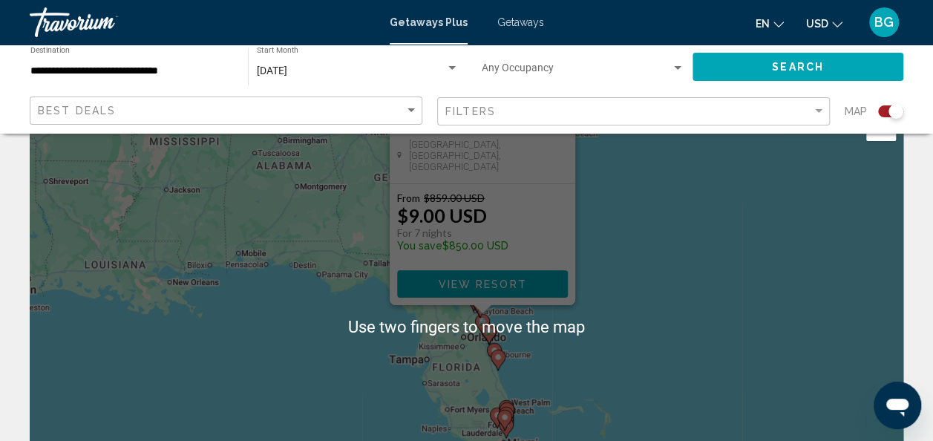
scroll to position [43, 0]
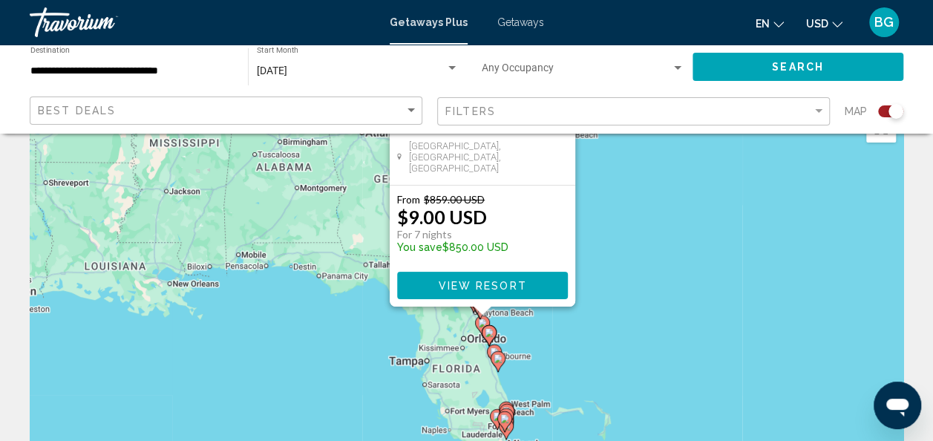
click at [722, 281] on div "To activate drag with keyboard, press Alt + Enter. Once in keyboard drag state,…" at bounding box center [467, 327] width 874 height 445
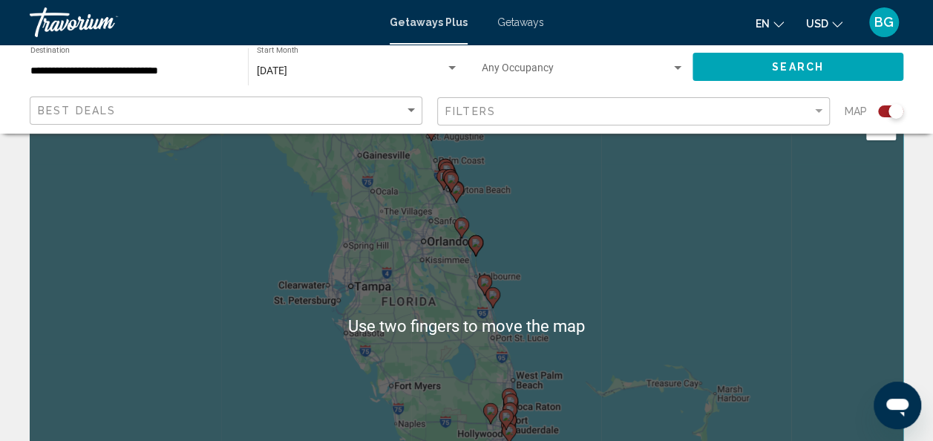
scroll to position [42, 0]
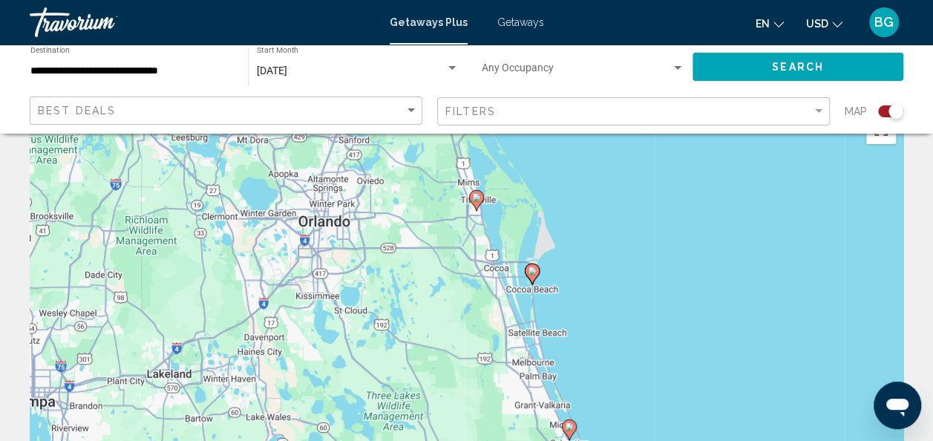
click at [333, 244] on div "To activate drag with keyboard, press Alt + Enter. Once in keyboard drag state,…" at bounding box center [467, 329] width 874 height 445
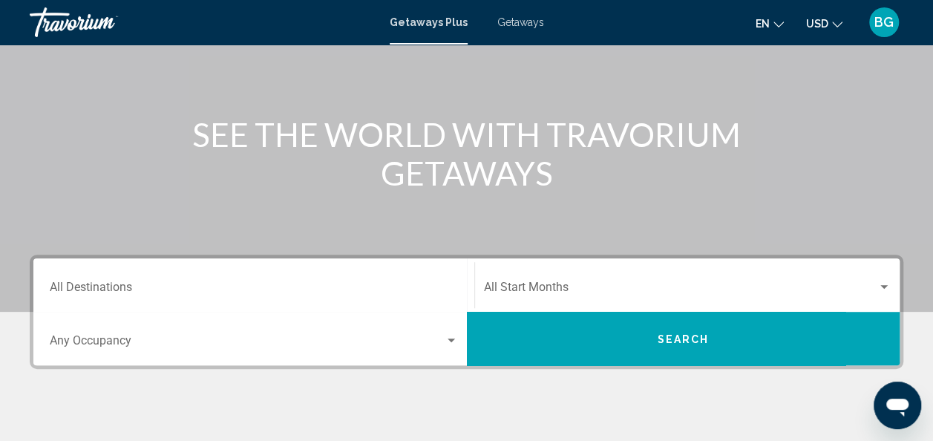
click at [154, 295] on input "Destination All Destinations" at bounding box center [254, 290] width 408 height 13
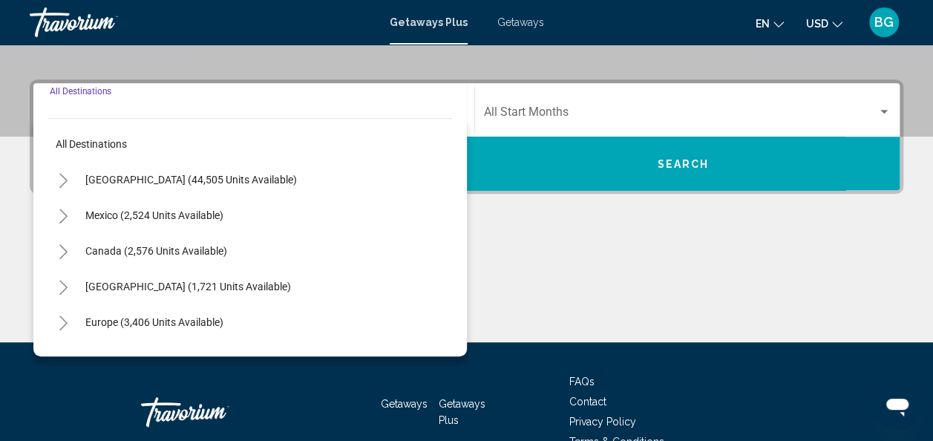
scroll to position [340, 0]
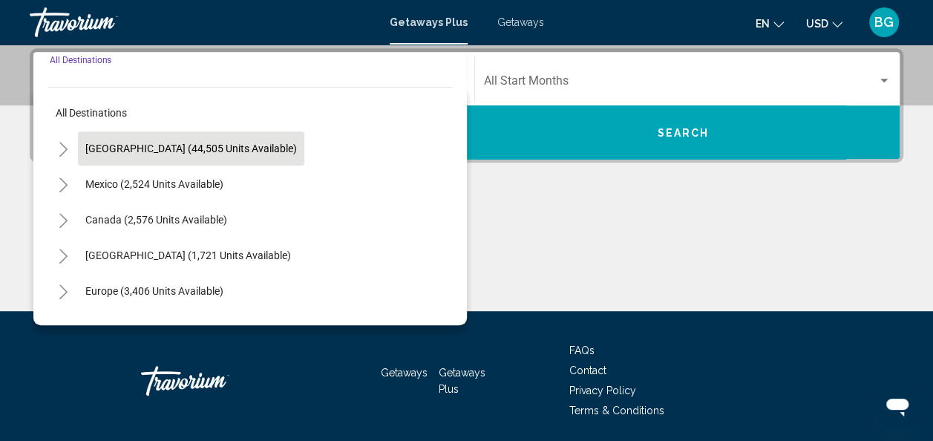
click at [122, 146] on span "[GEOGRAPHIC_DATA] (44,505 units available)" at bounding box center [191, 149] width 212 height 12
type input "**********"
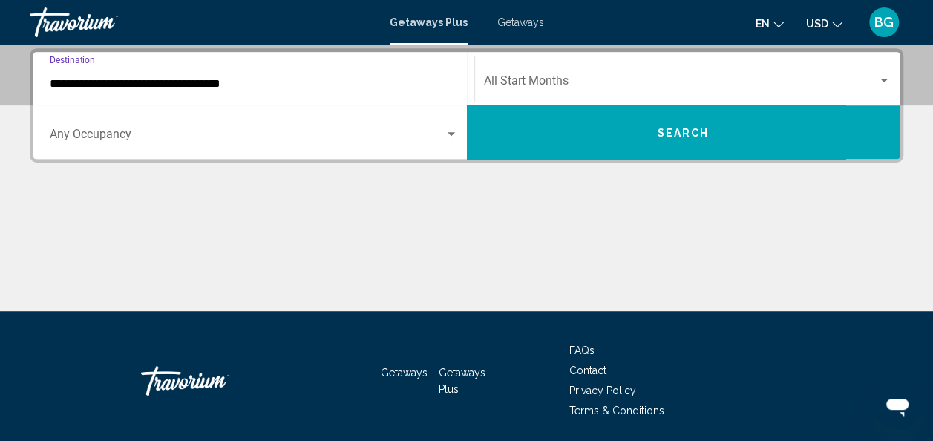
click at [762, 78] on span "Search widget" at bounding box center [681, 83] width 394 height 13
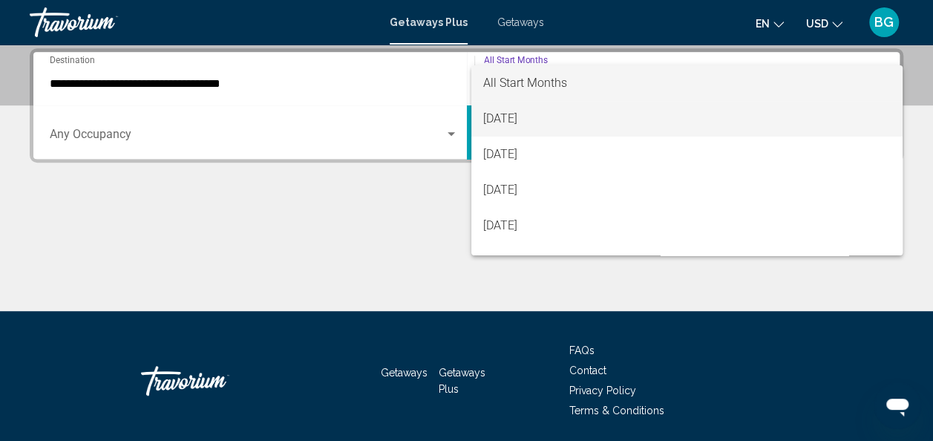
click at [714, 115] on span "[DATE]" at bounding box center [687, 119] width 408 height 36
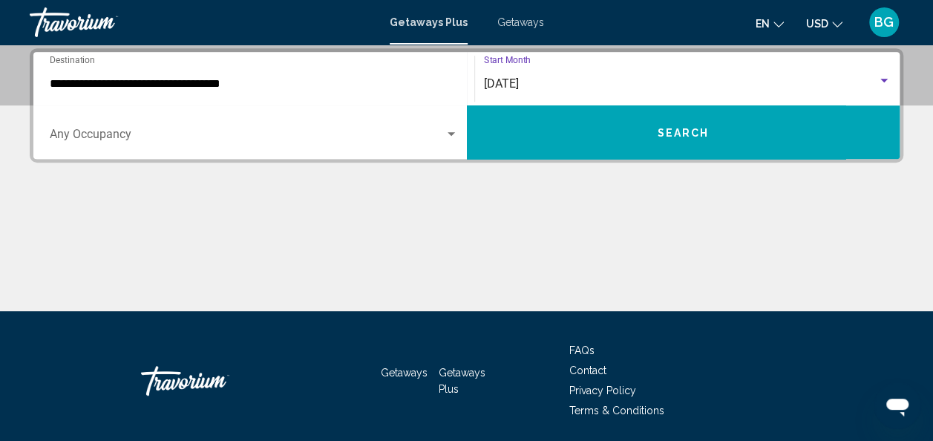
click at [727, 139] on button "Search" at bounding box center [684, 131] width 434 height 53
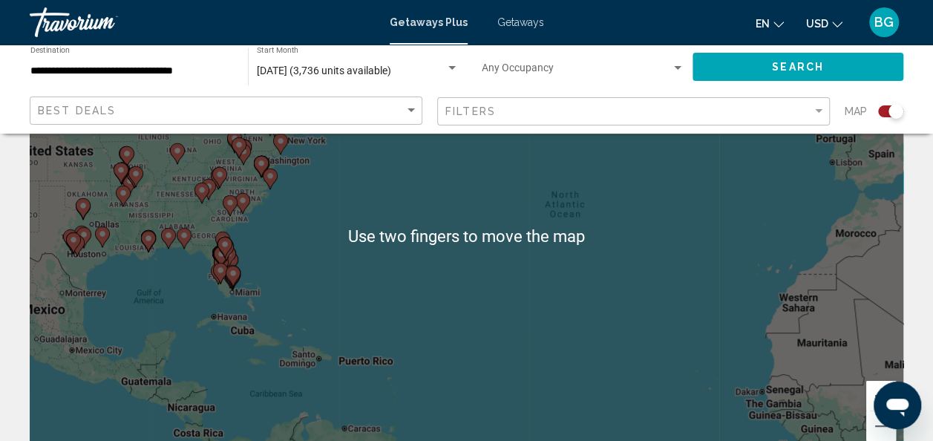
scroll to position [139, 0]
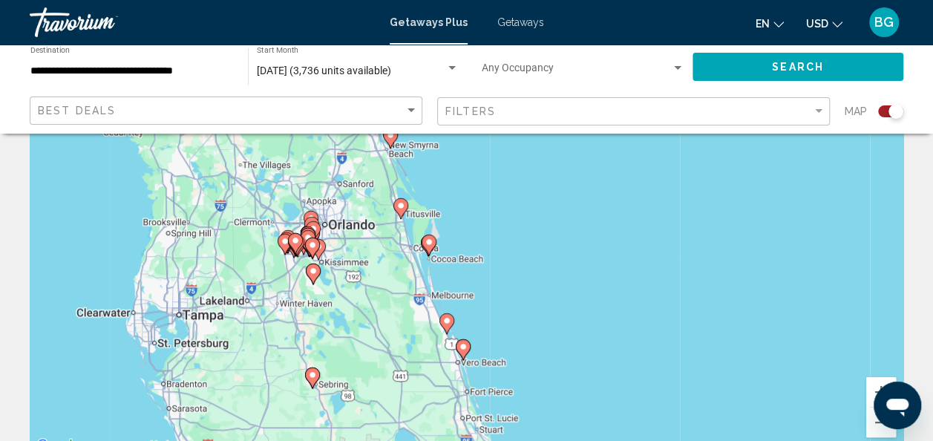
click at [312, 244] on image "Main content" at bounding box center [312, 245] width 9 height 9
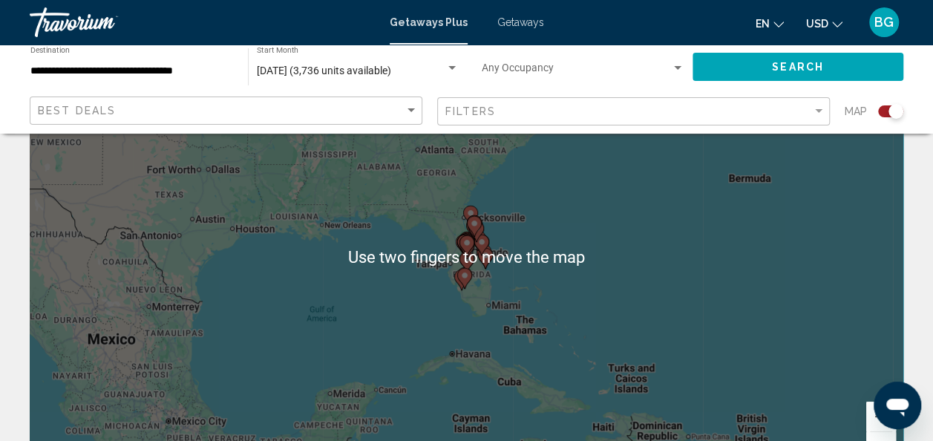
scroll to position [102, 0]
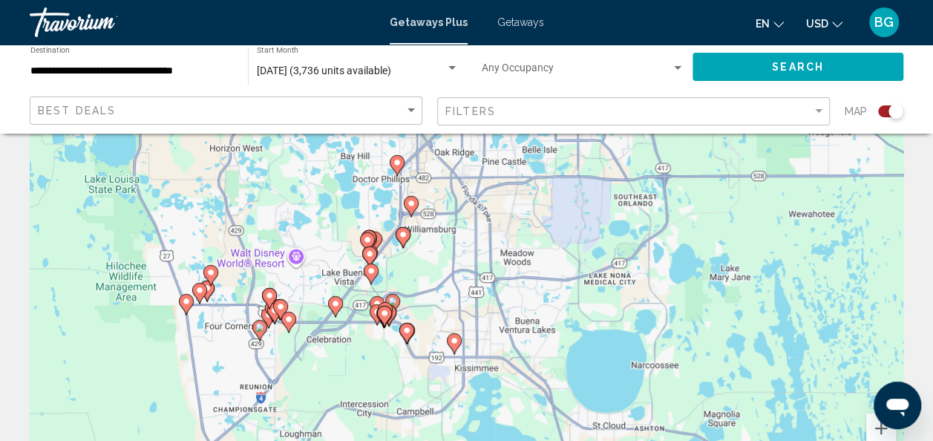
click at [413, 212] on gmp-advanced-marker "Main content" at bounding box center [411, 206] width 15 height 22
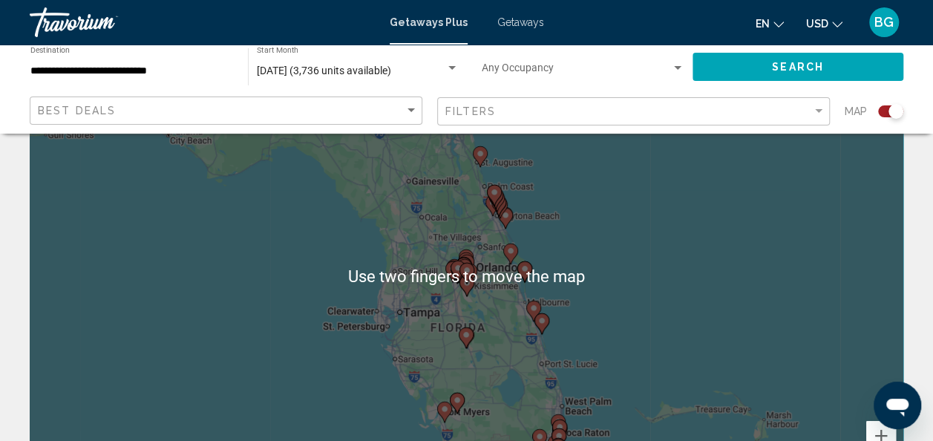
scroll to position [94, 0]
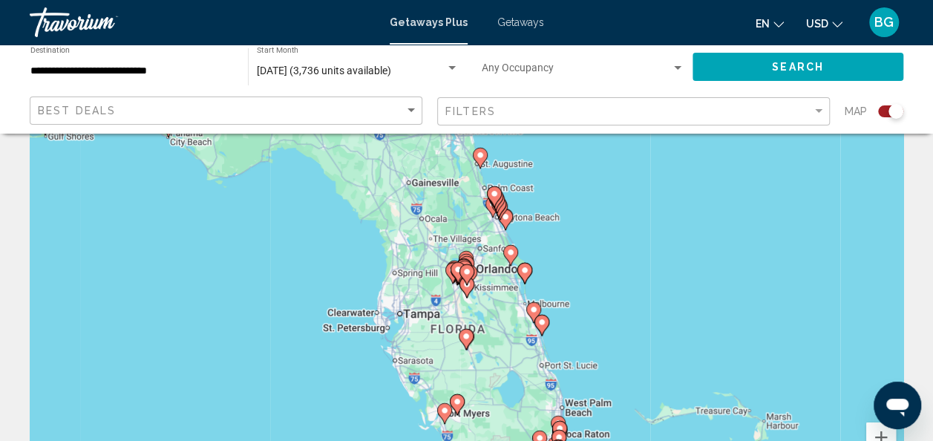
click at [469, 287] on image "Main content" at bounding box center [467, 284] width 9 height 9
type input "**********"
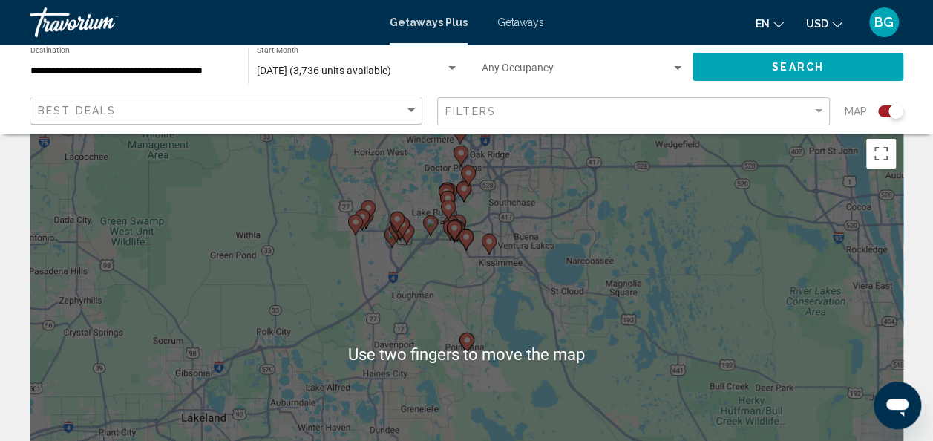
scroll to position [0, 0]
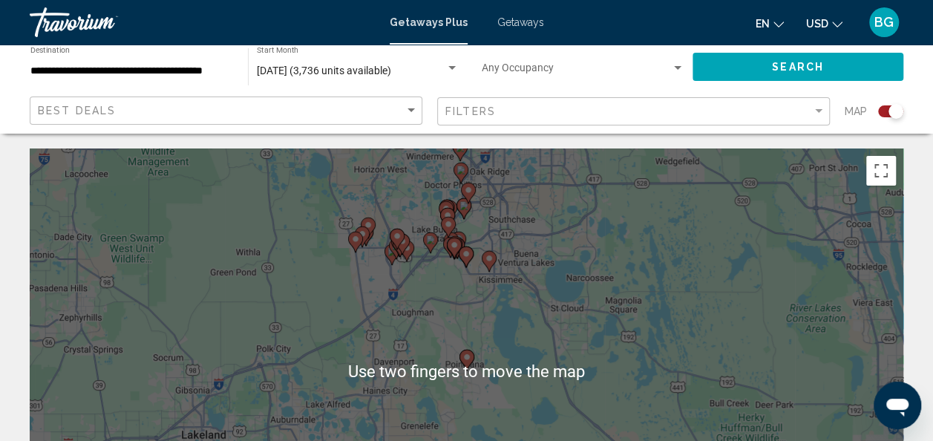
click at [491, 261] on div "To navigate, press the arrow keys. To activate drag with keyboard, press Alt + …" at bounding box center [467, 370] width 874 height 445
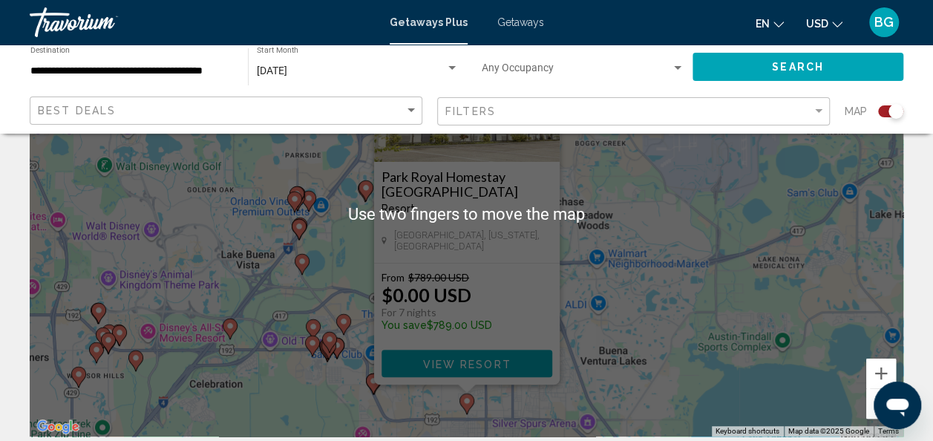
click at [325, 353] on div "To activate drag with keyboard, press Alt + Enter. Once in keyboard drag state,…" at bounding box center [467, 213] width 874 height 445
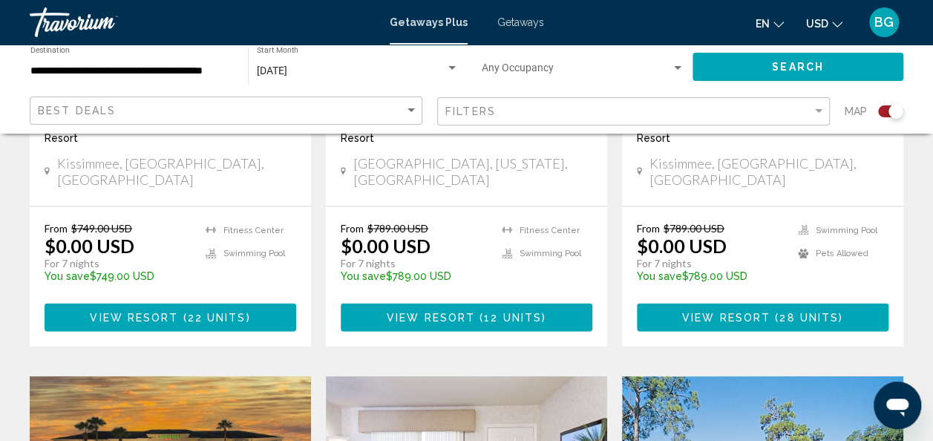
scroll to position [1585, 0]
